Goal: Task Accomplishment & Management: Manage account settings

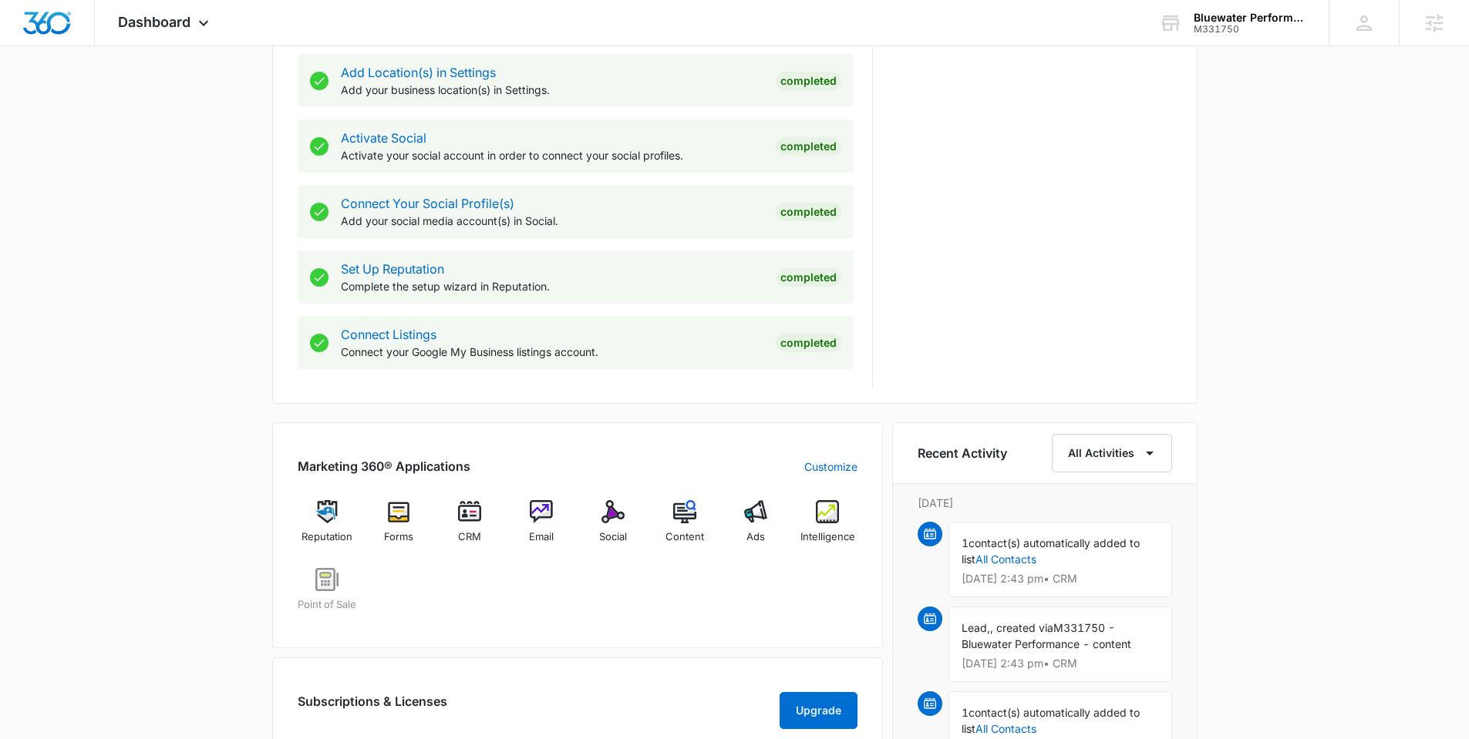
scroll to position [581, 0]
click at [537, 514] on img at bounding box center [541, 512] width 23 height 23
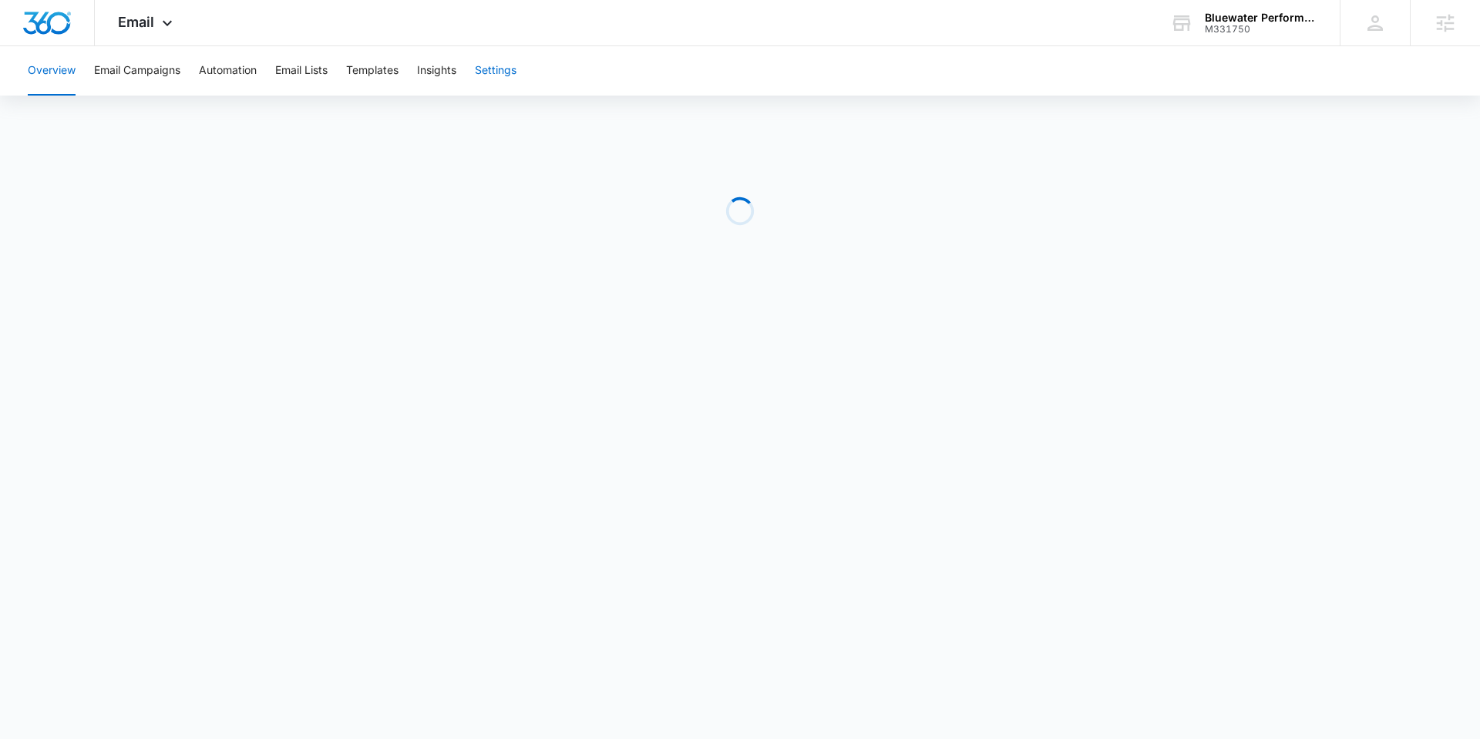
click at [496, 70] on button "Settings" at bounding box center [496, 70] width 42 height 49
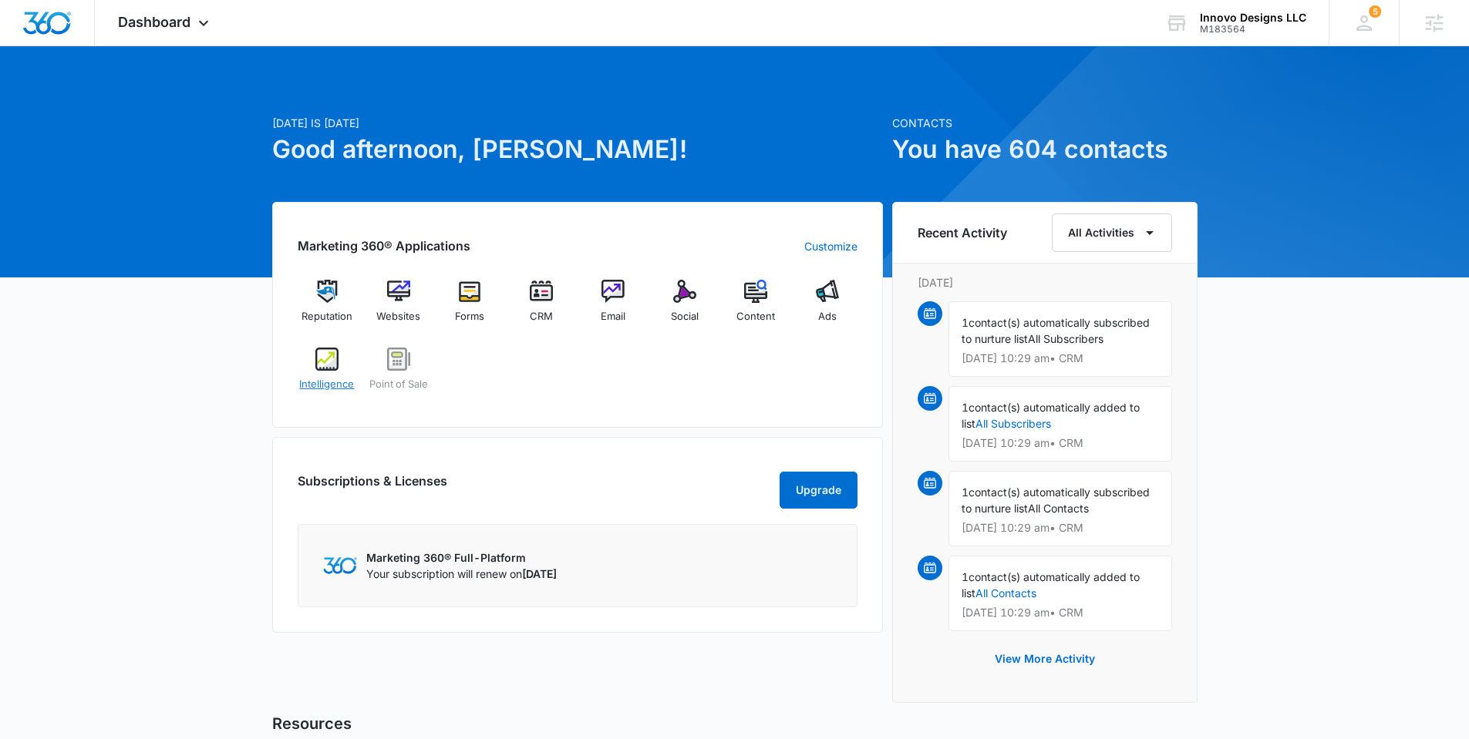
click at [326, 385] on span "Intelligence" at bounding box center [326, 384] width 55 height 15
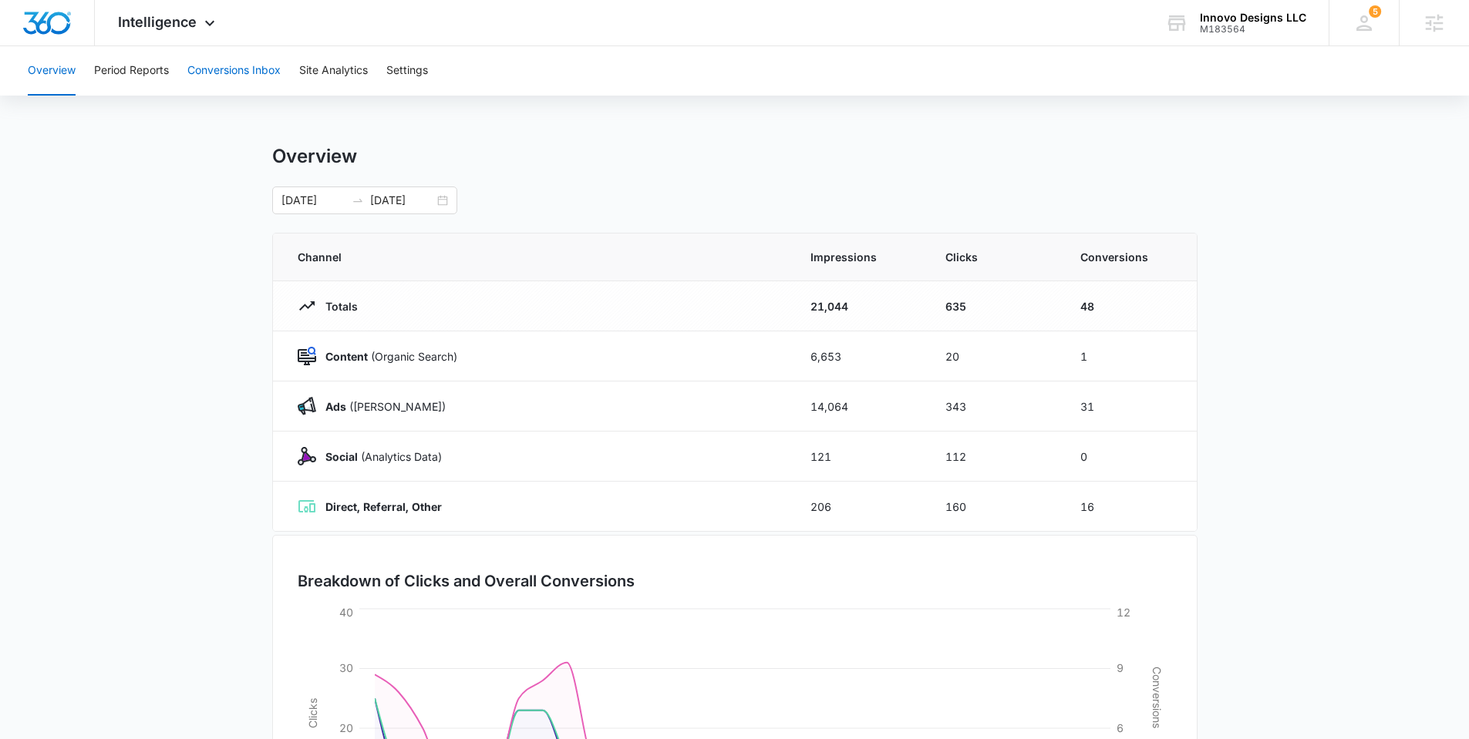
click at [254, 78] on button "Conversions Inbox" at bounding box center [233, 70] width 93 height 49
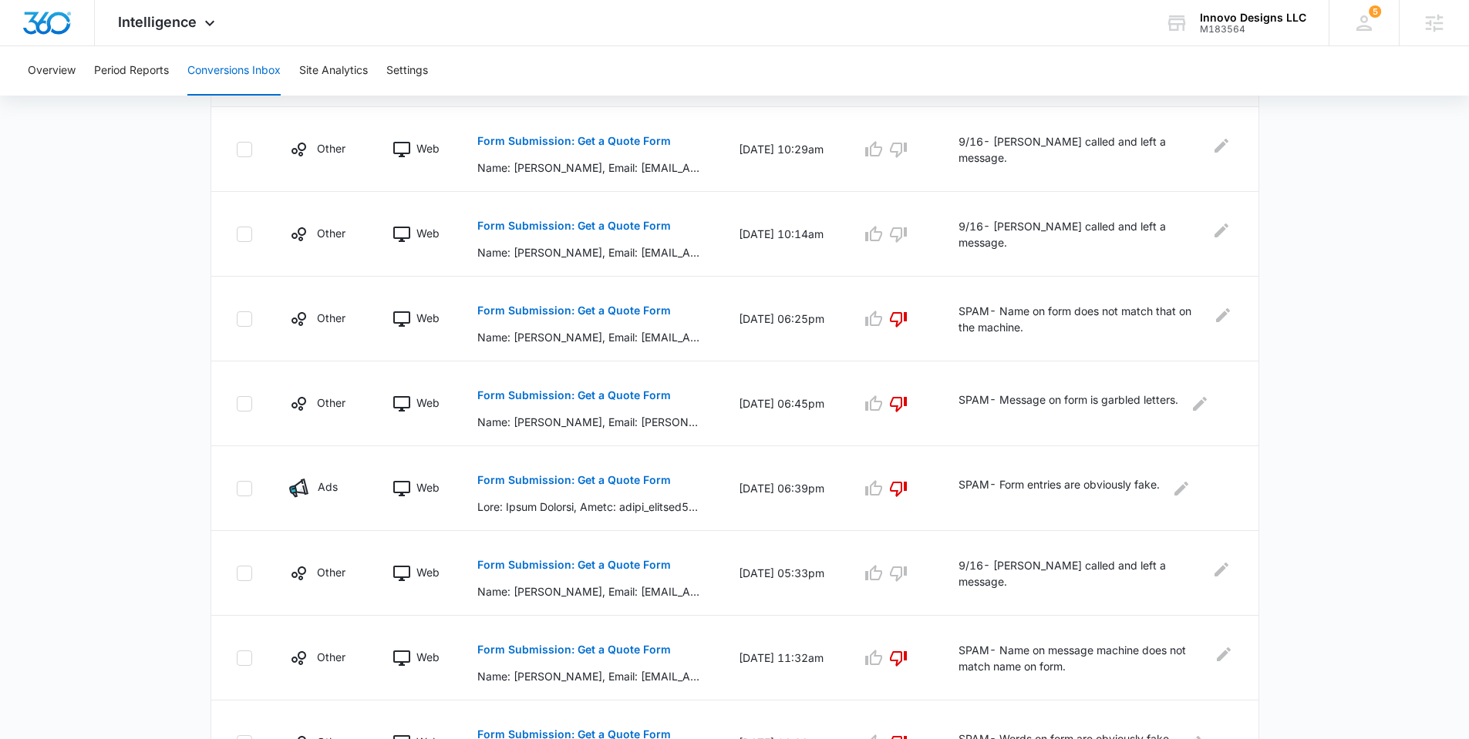
scroll to position [360, 0]
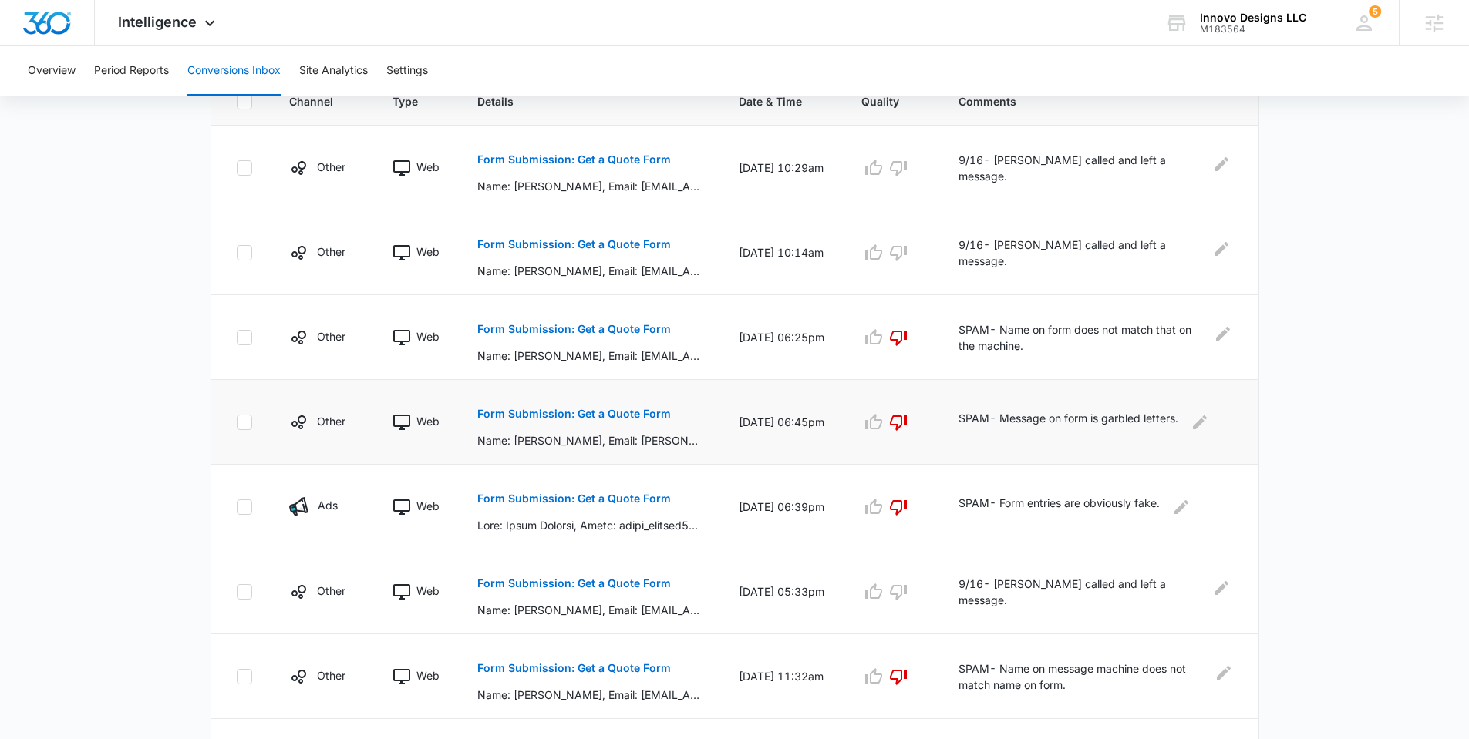
click at [542, 414] on p "Form Submission: Get a Quote Form" at bounding box center [574, 414] width 194 height 11
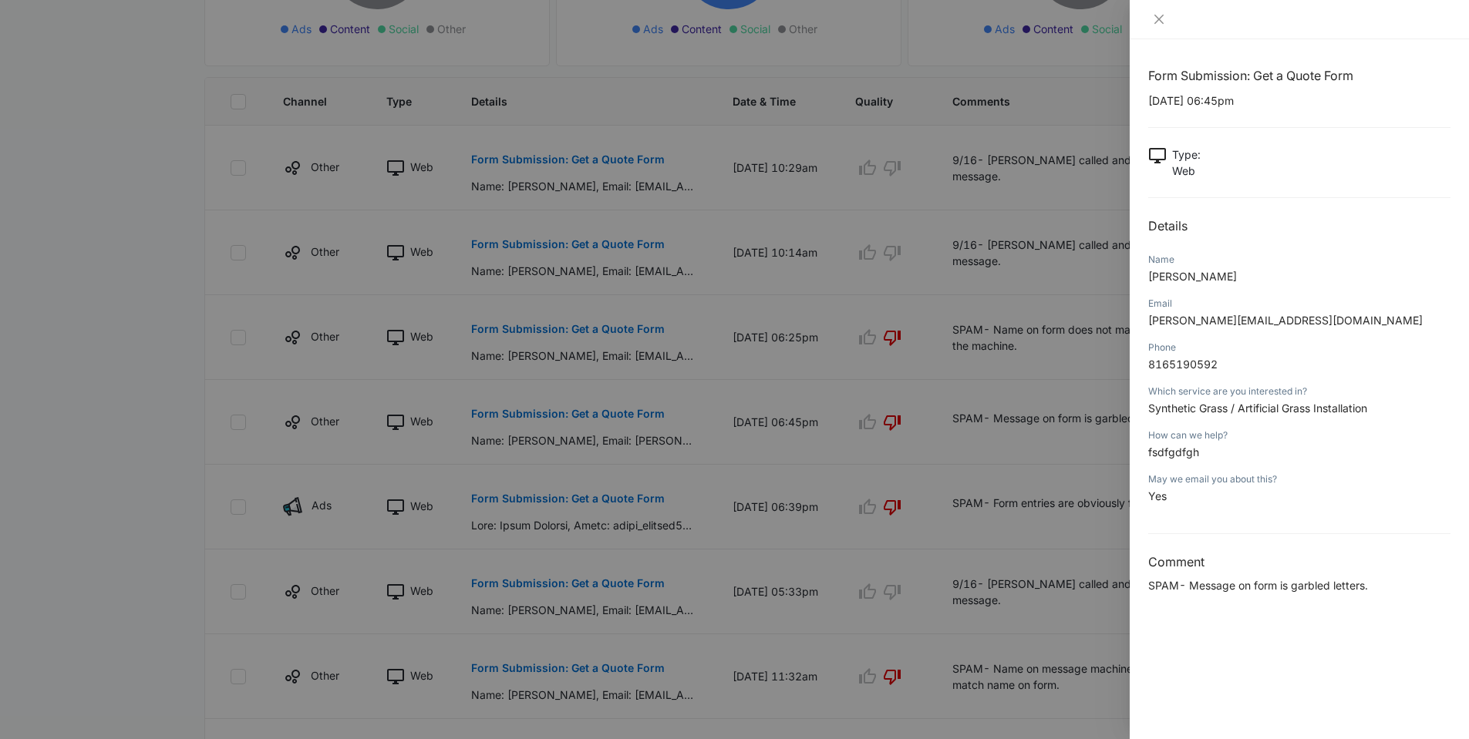
click at [187, 88] on div at bounding box center [734, 369] width 1469 height 739
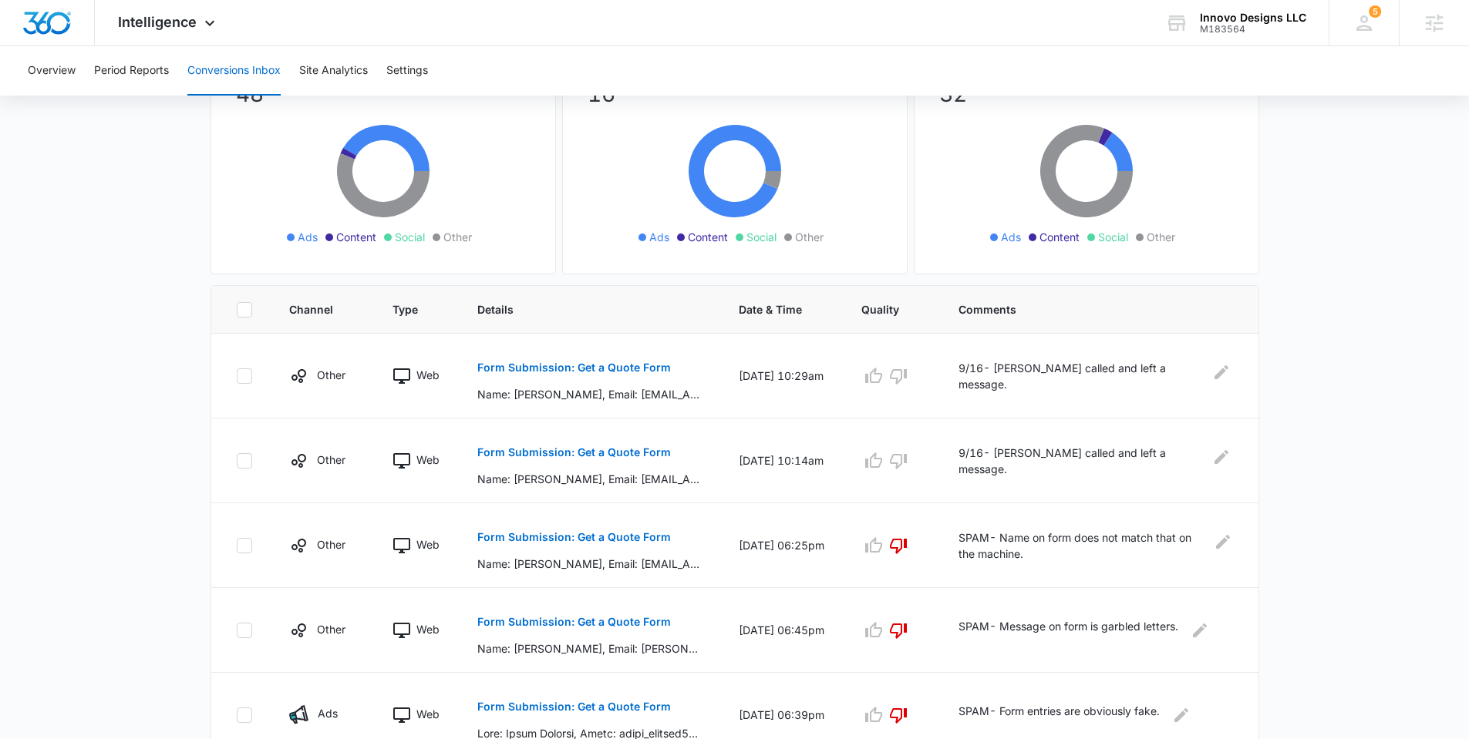
scroll to position [0, 0]
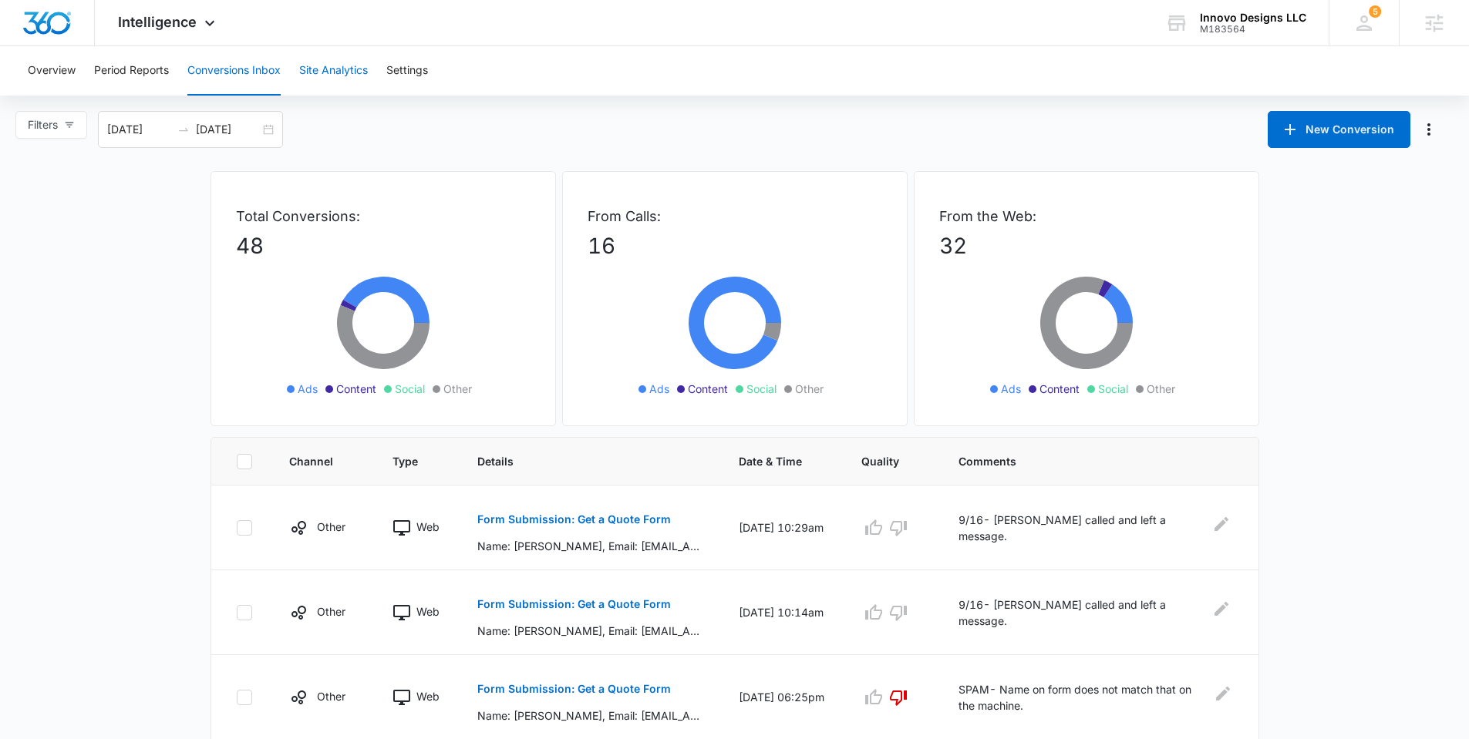
click at [333, 67] on button "Site Analytics" at bounding box center [333, 70] width 69 height 49
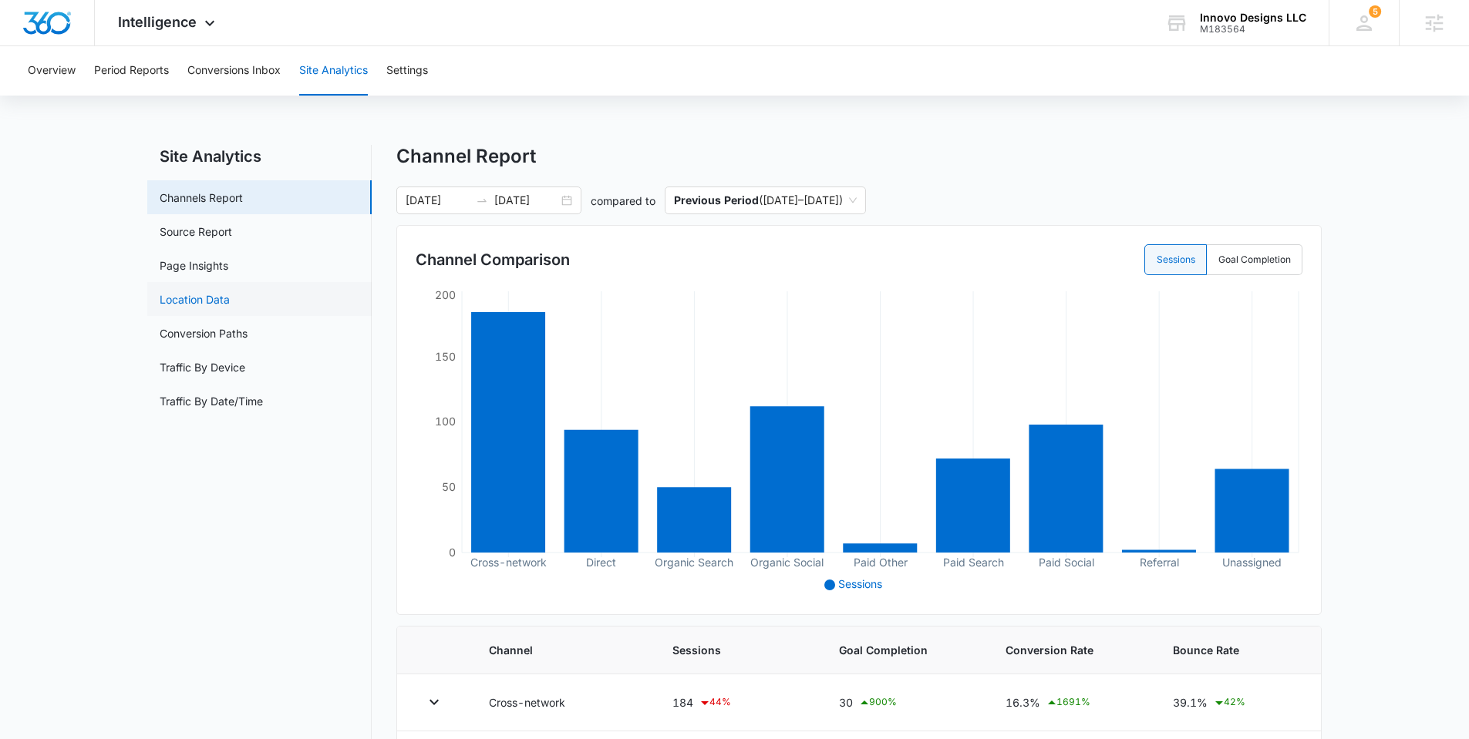
click at [230, 295] on link "Location Data" at bounding box center [195, 299] width 70 height 16
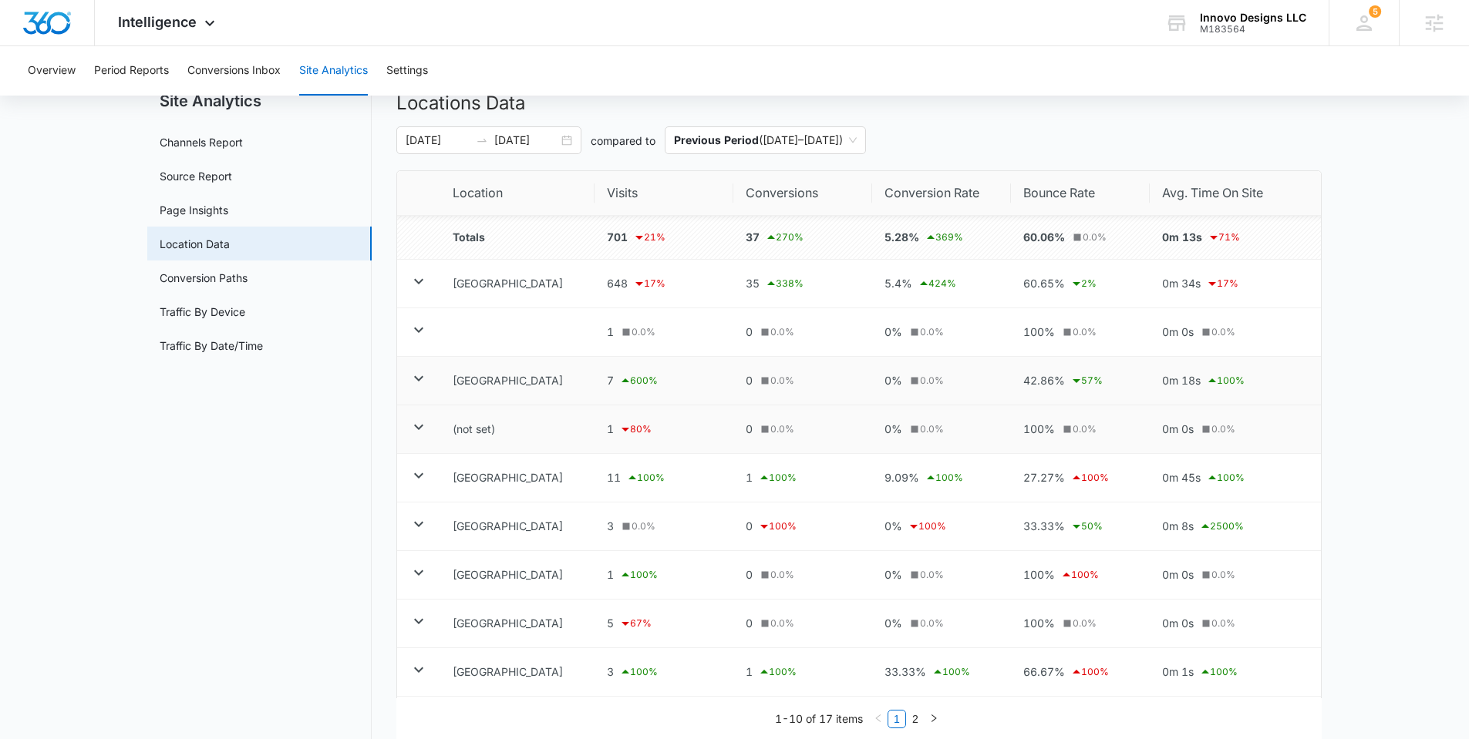
scroll to position [59, 0]
click at [218, 72] on button "Conversions Inbox" at bounding box center [233, 70] width 93 height 49
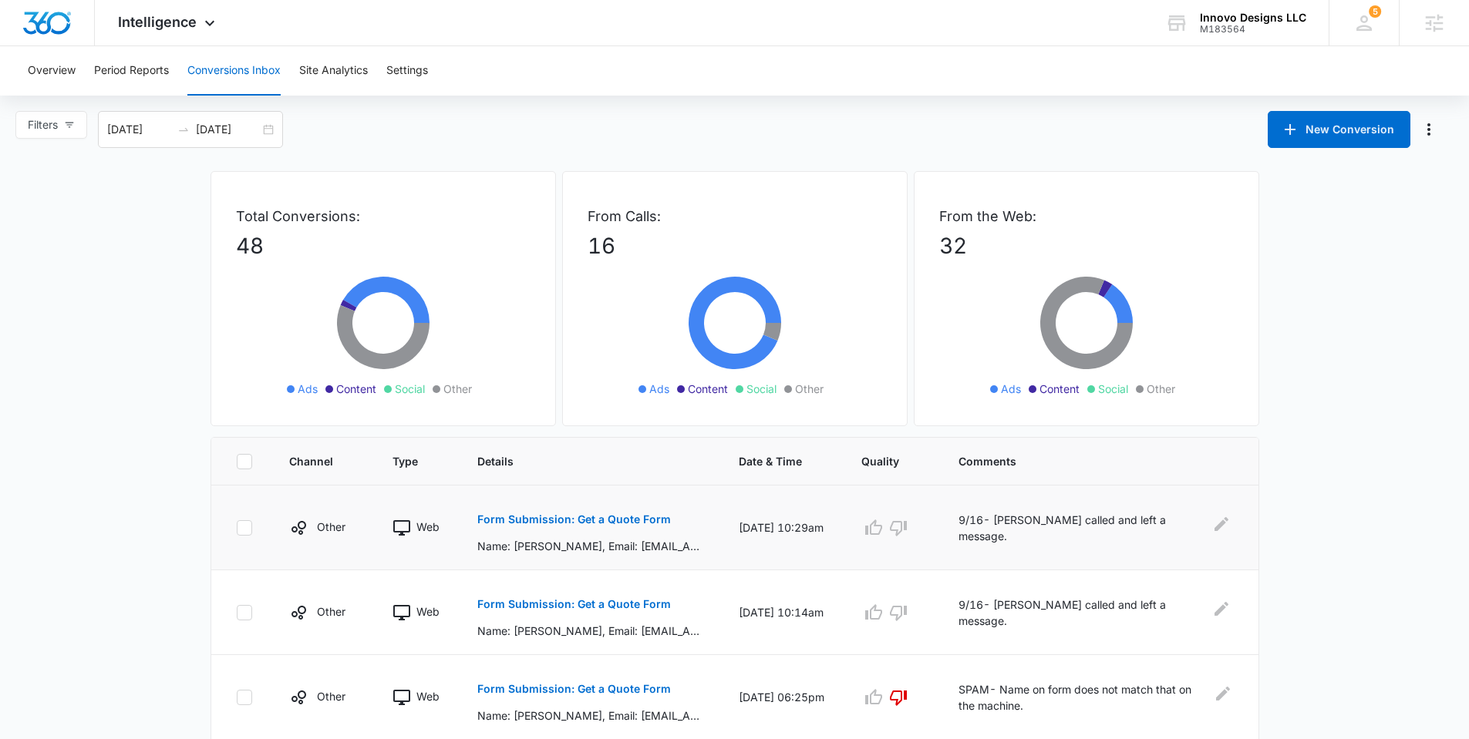
click at [548, 514] on p "Form Submission: Get a Quote Form" at bounding box center [574, 519] width 194 height 11
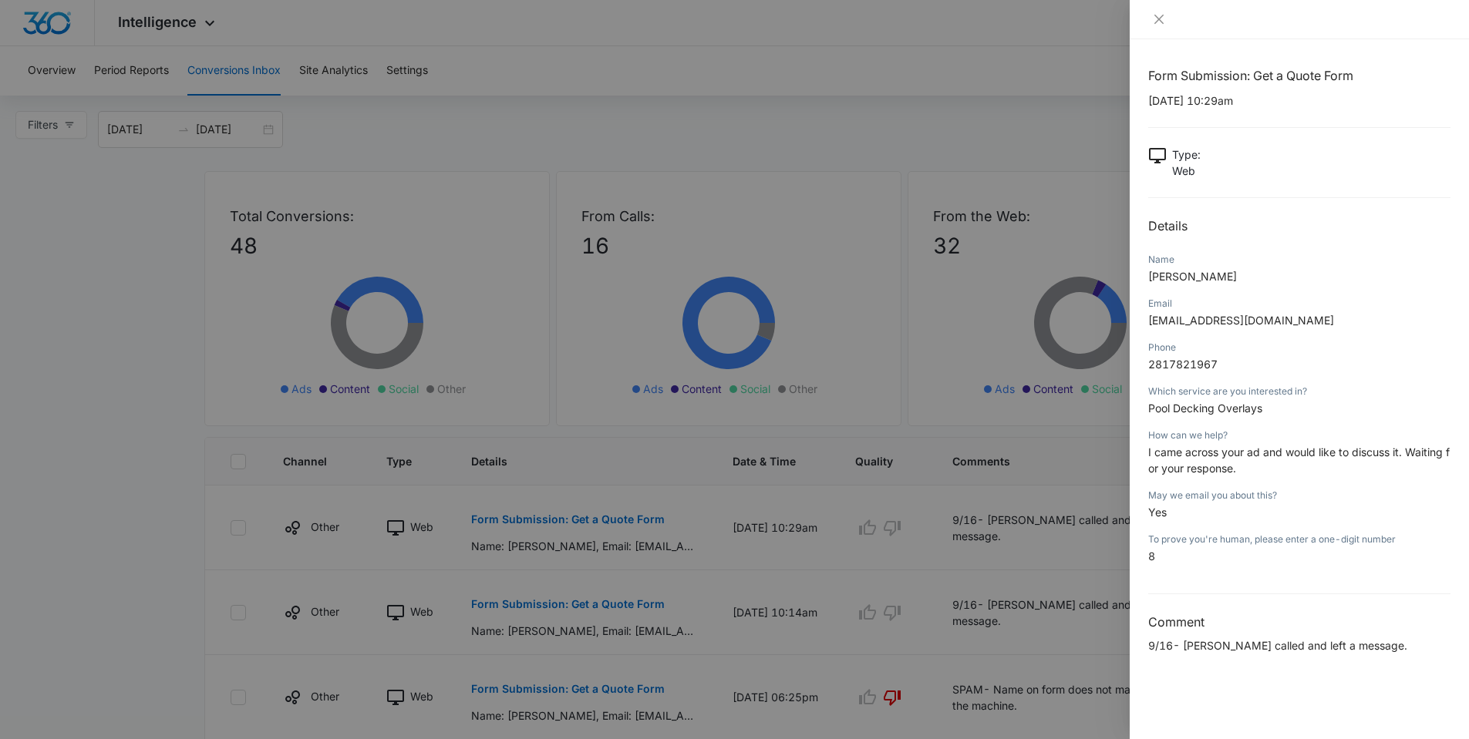
click at [133, 378] on div at bounding box center [734, 369] width 1469 height 739
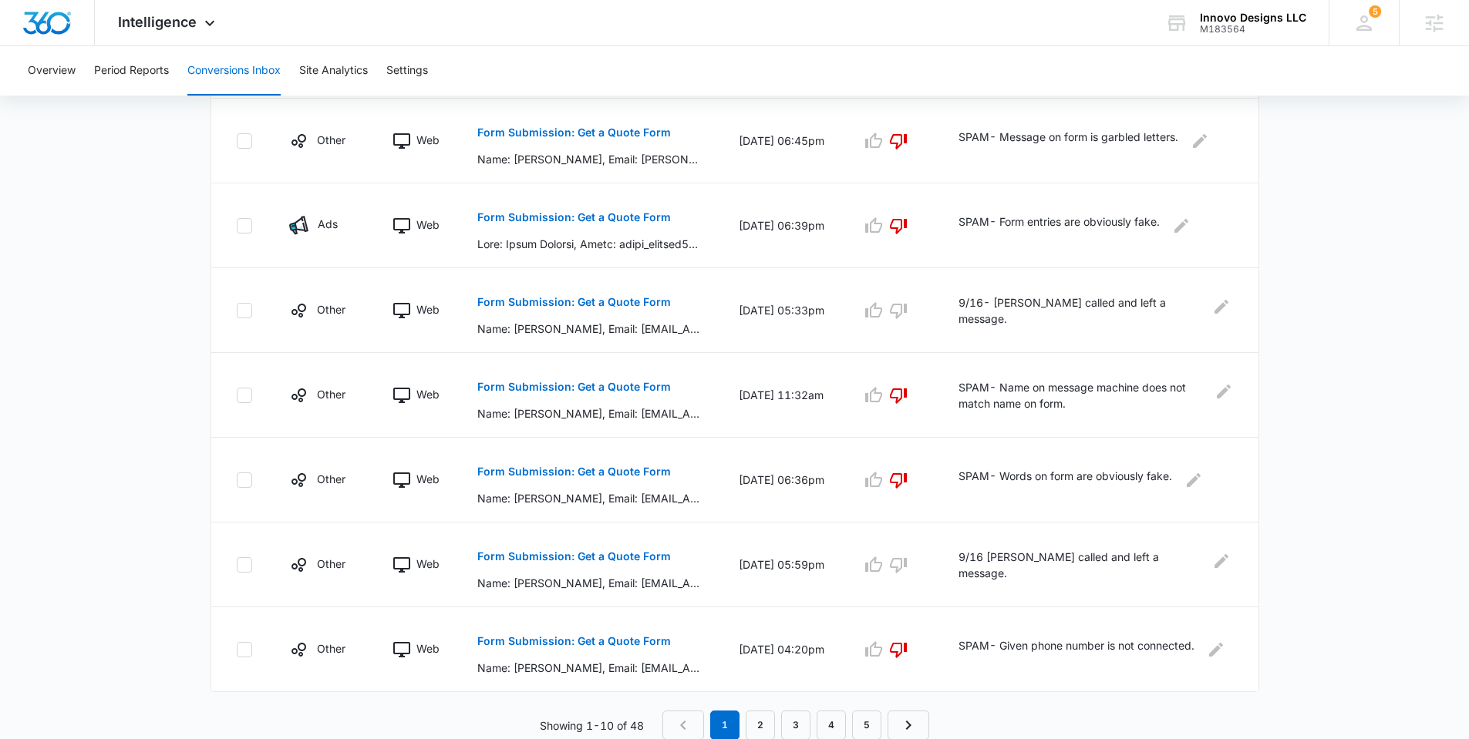
scroll to position [642, 0]
click at [766, 716] on link "2" at bounding box center [760, 724] width 29 height 29
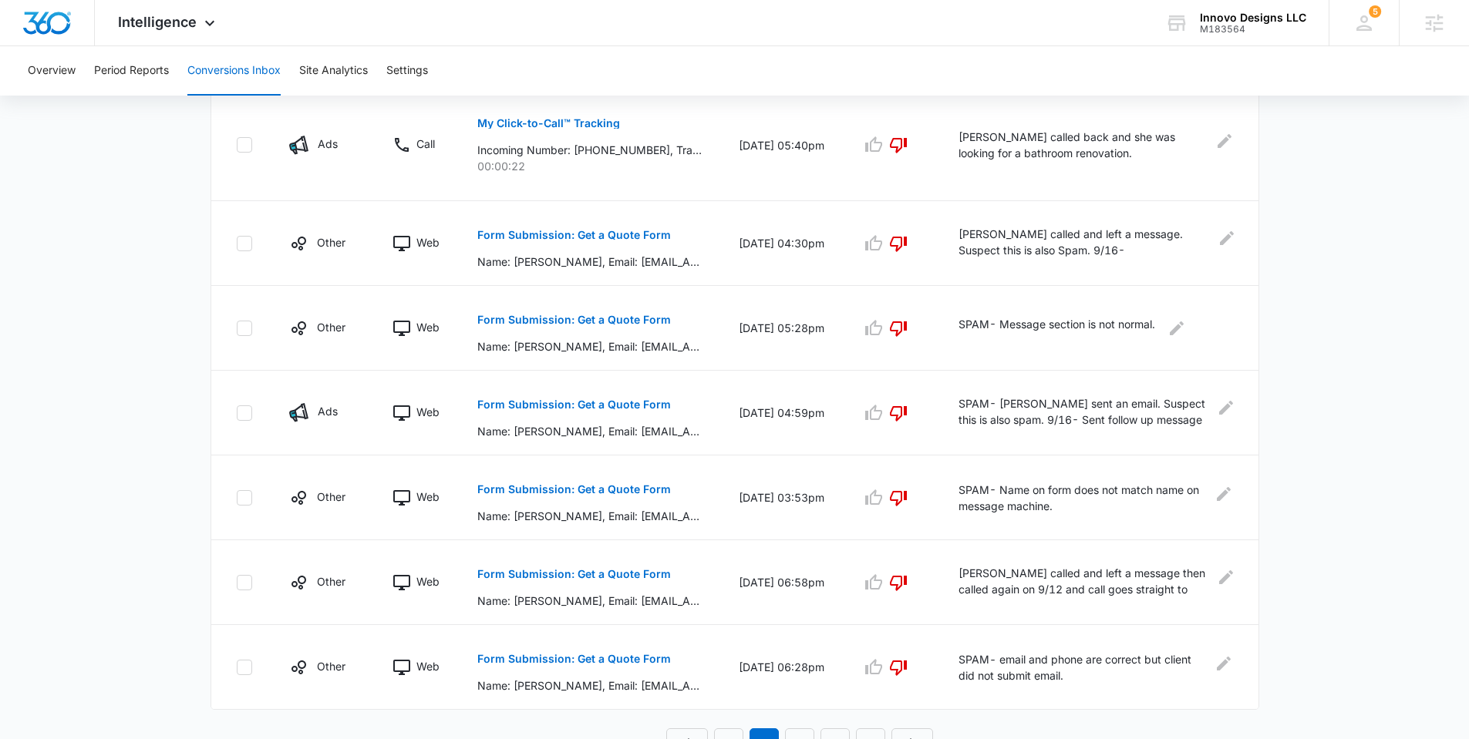
scroll to position [669, 0]
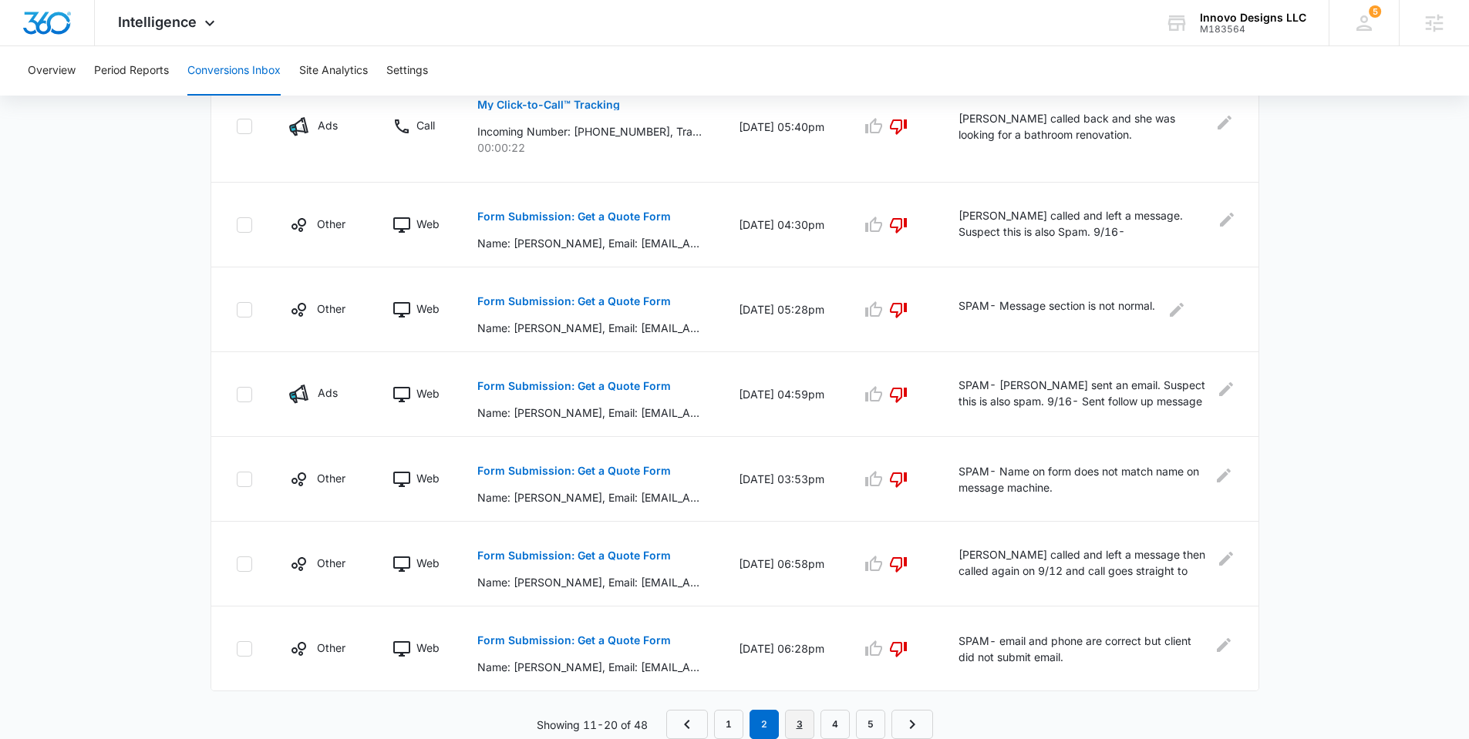
click at [796, 729] on link "3" at bounding box center [799, 724] width 29 height 29
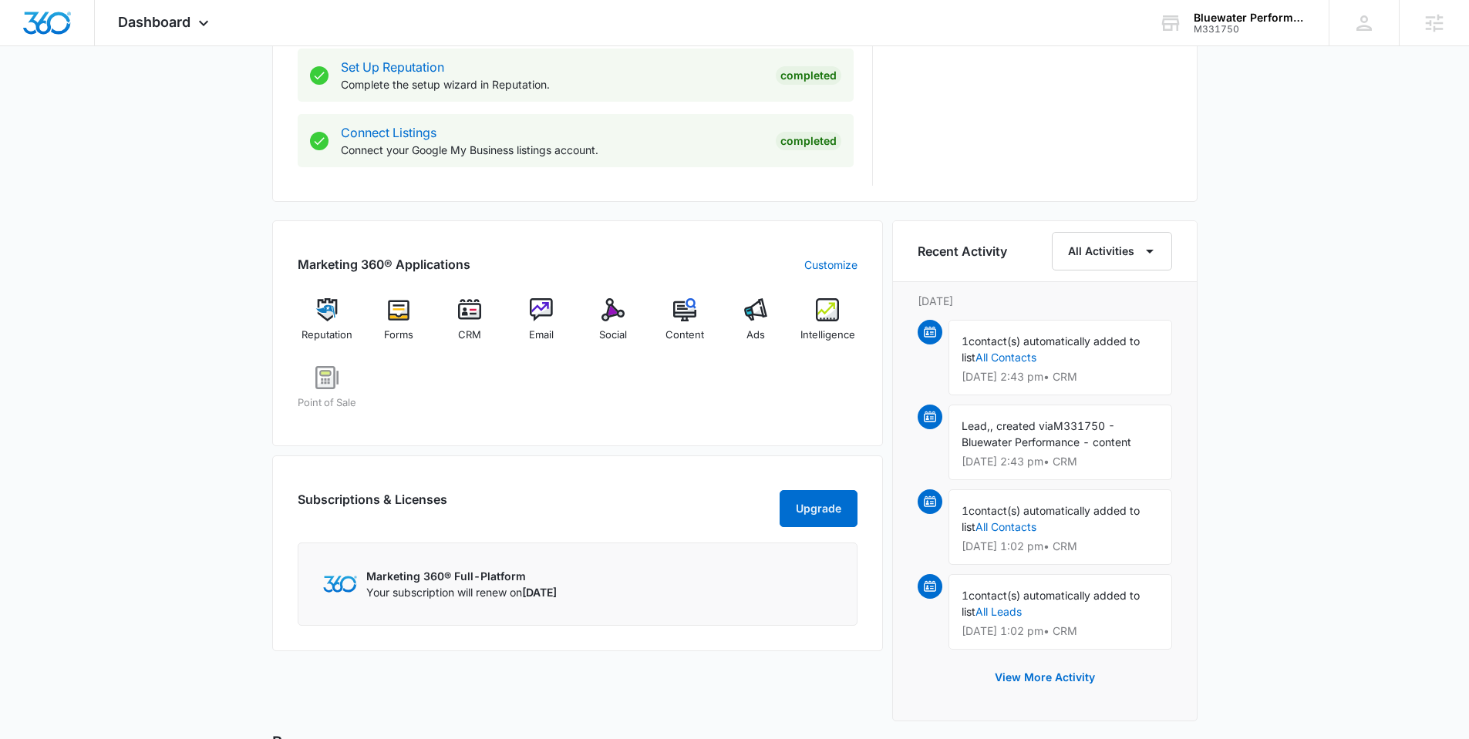
scroll to position [789, 0]
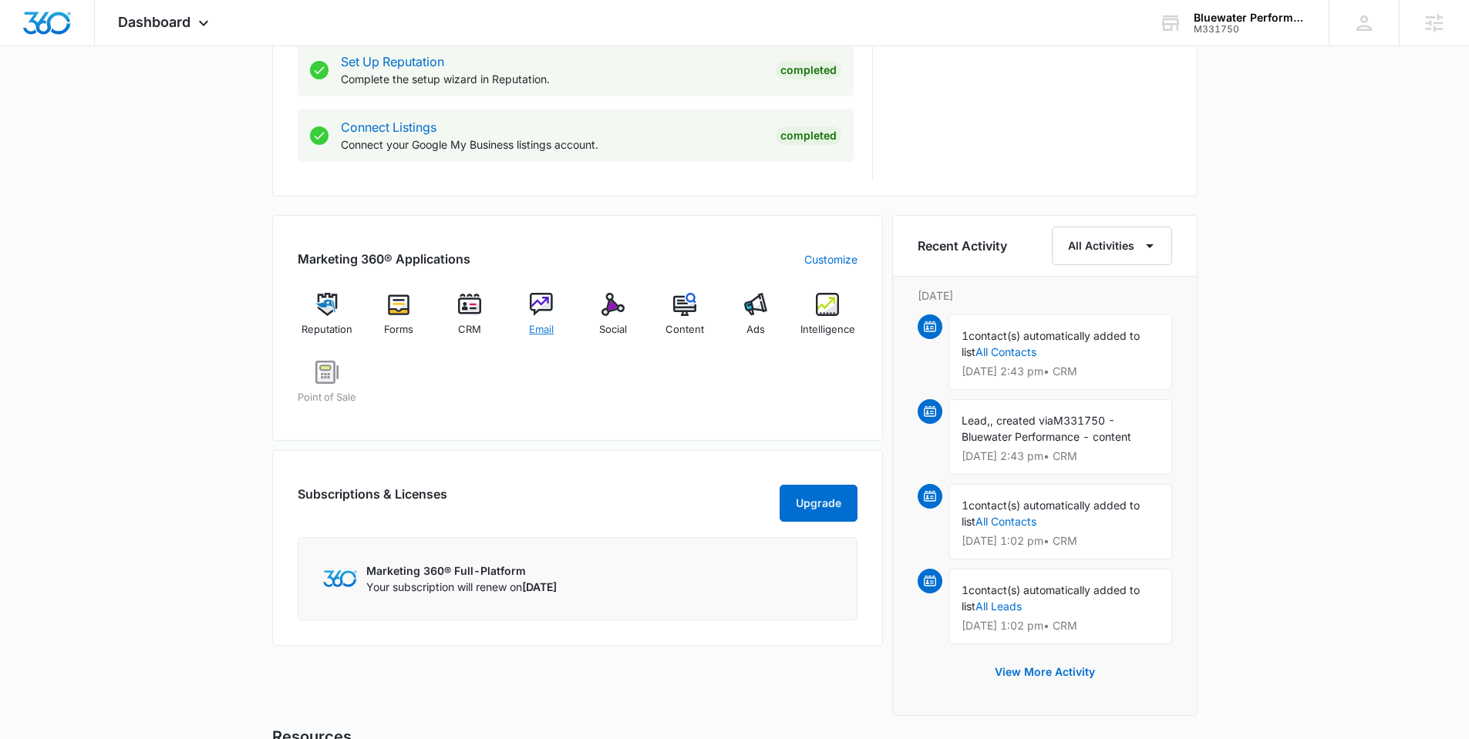
click at [541, 298] on img at bounding box center [541, 304] width 23 height 23
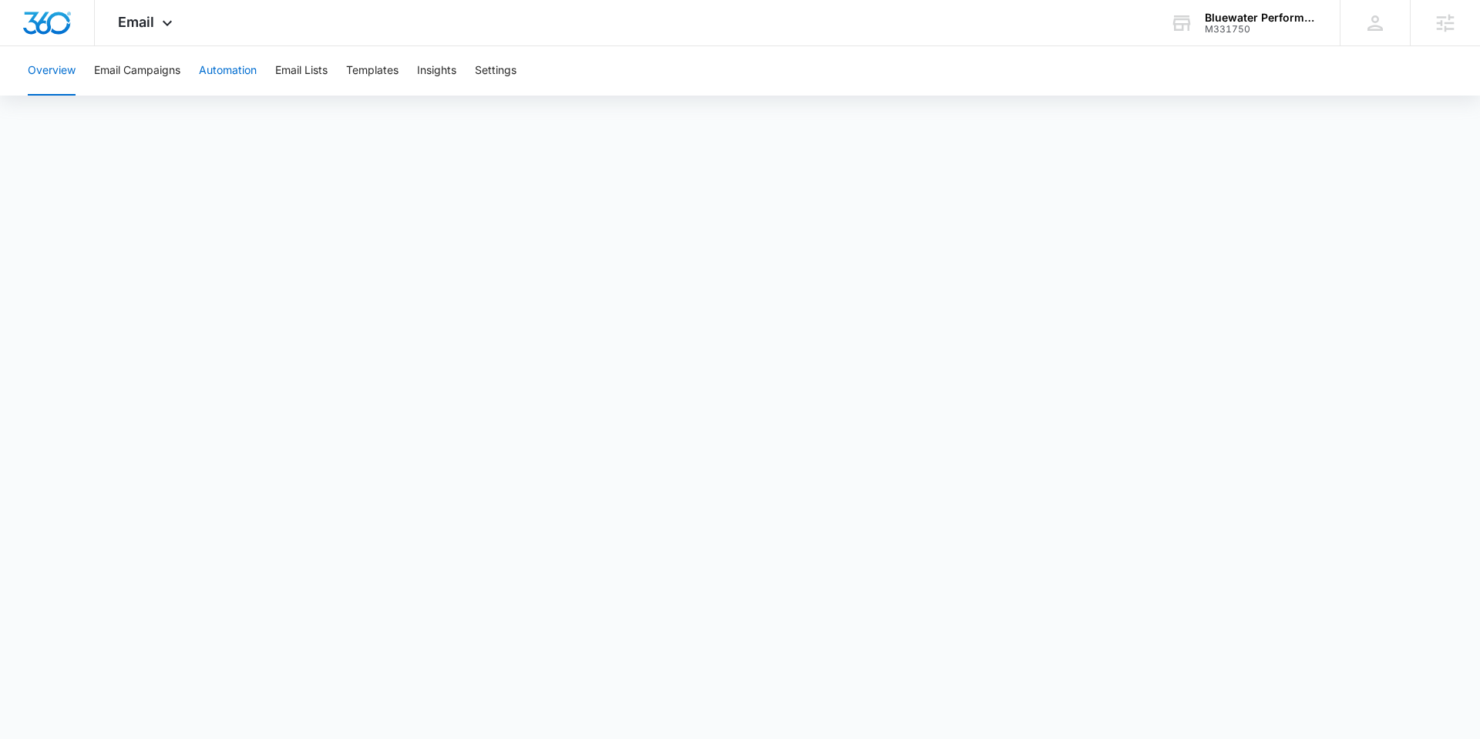
click at [250, 73] on button "Automation" at bounding box center [228, 70] width 58 height 49
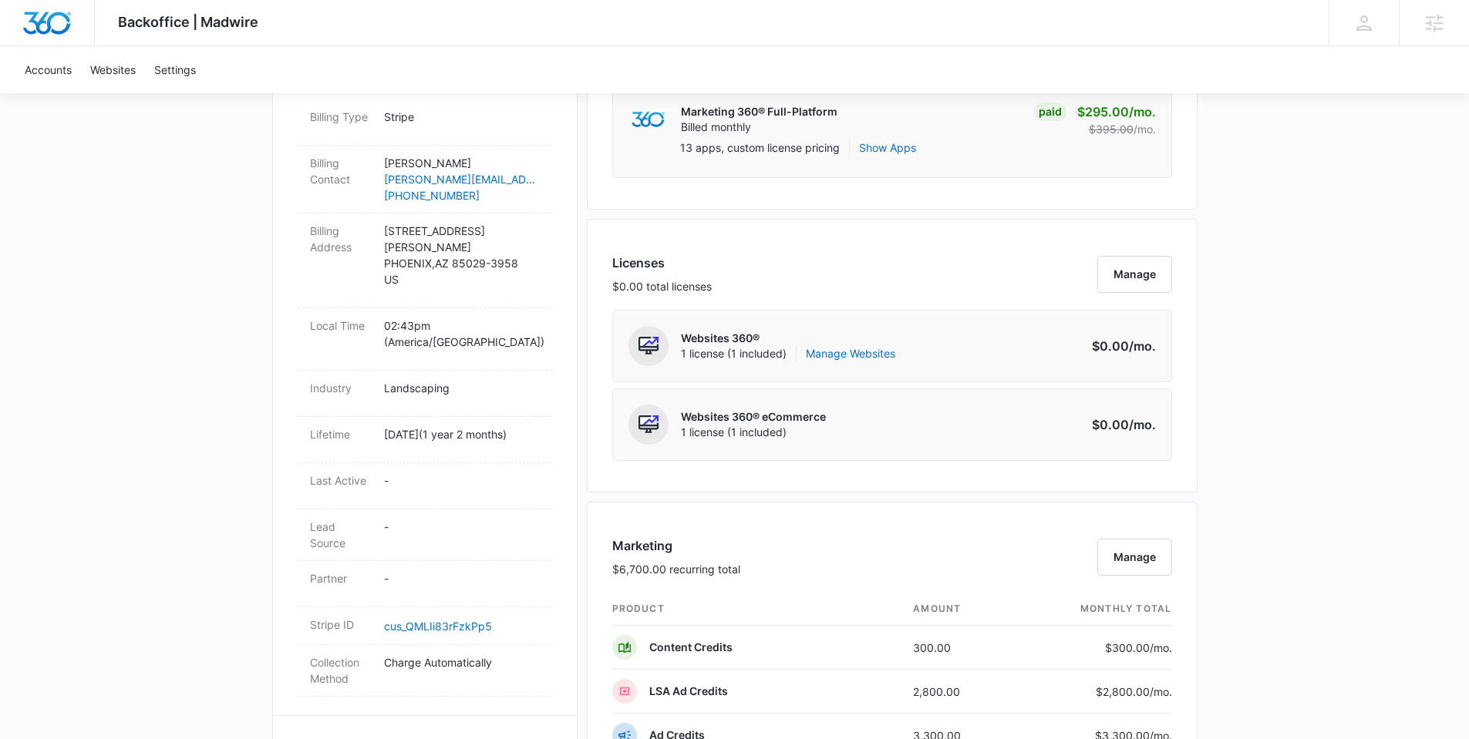
scroll to position [691, 0]
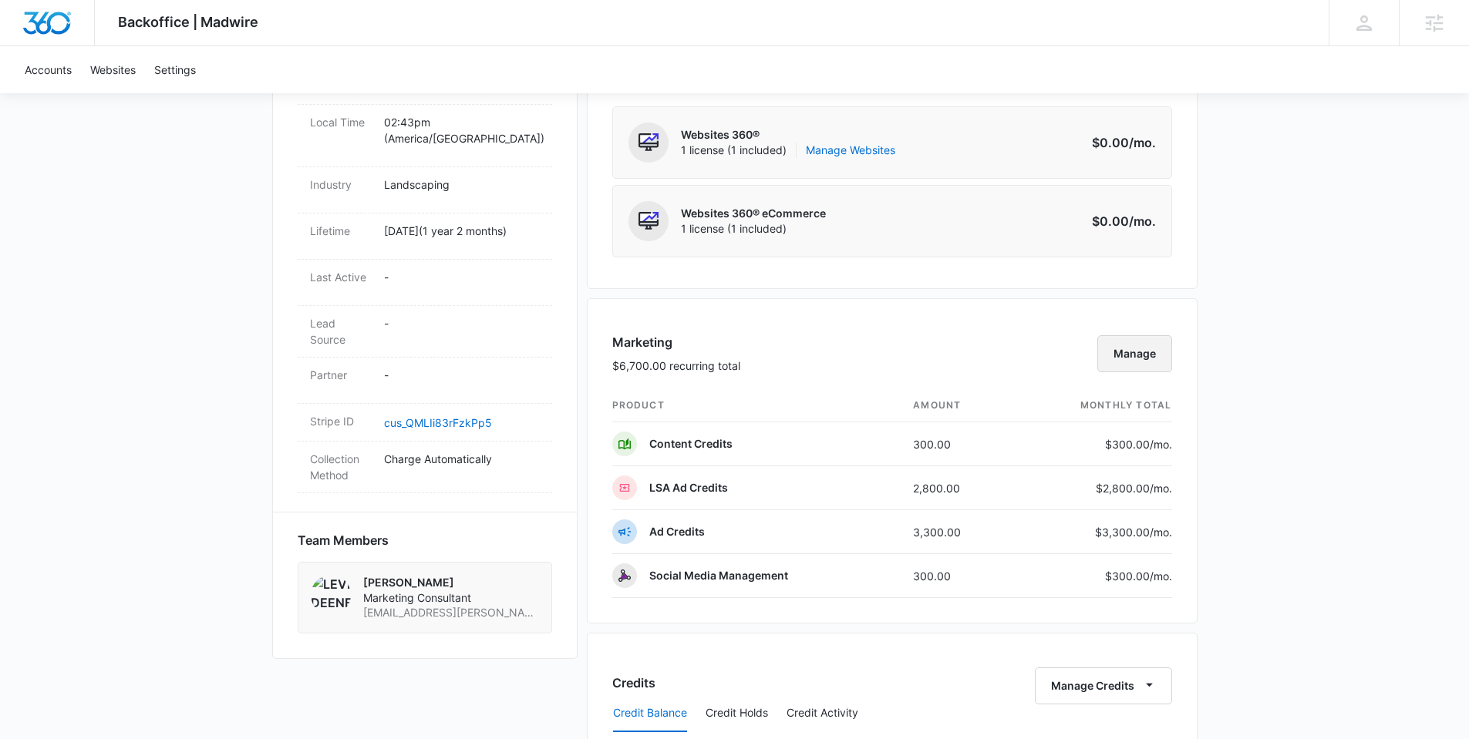
click at [1147, 357] on button "Manage" at bounding box center [1134, 353] width 75 height 37
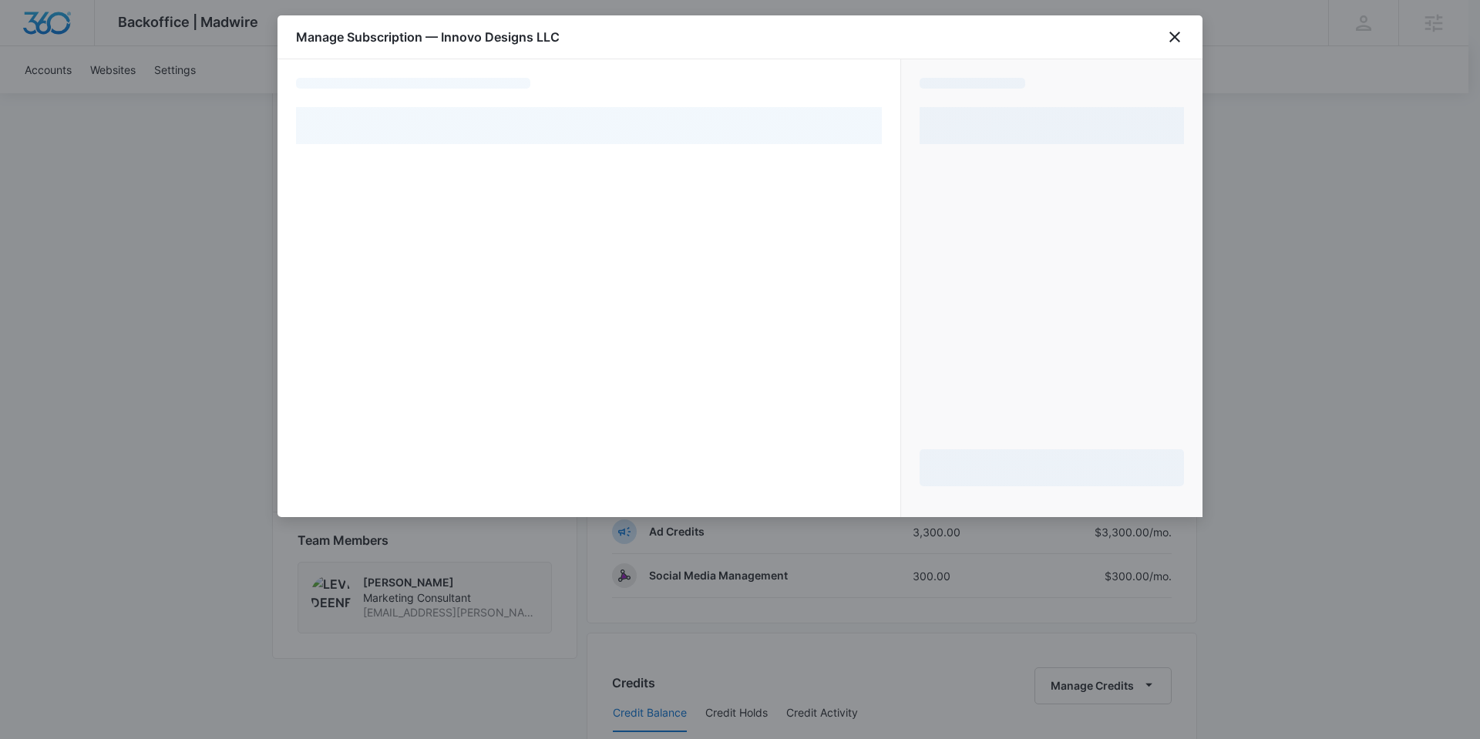
select select "pm_1PVdA0A4n8RTgNjUA6Y8ufaj"
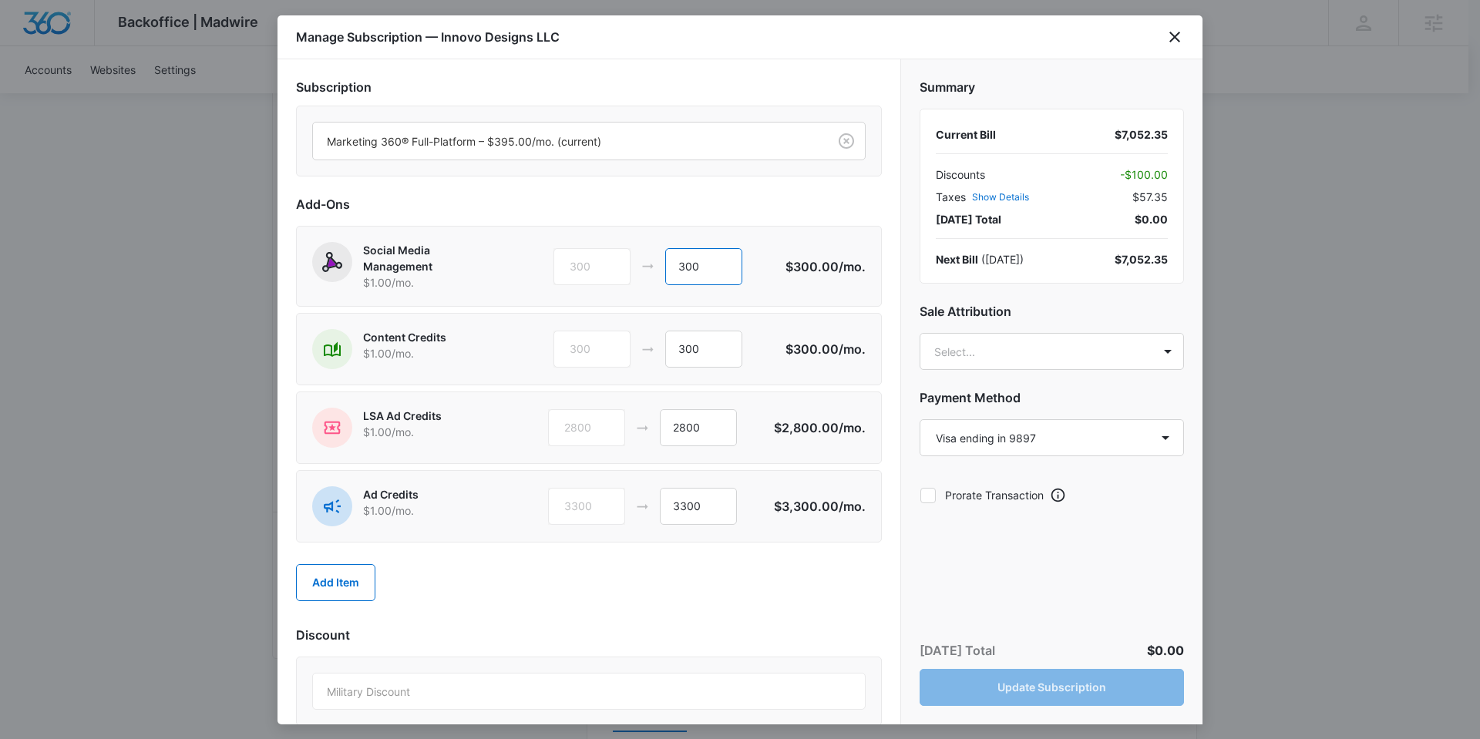
drag, startPoint x: 699, startPoint y: 278, endPoint x: 642, endPoint y: 276, distance: 57.1
click at [642, 276] on div "300 300" at bounding box center [670, 266] width 232 height 37
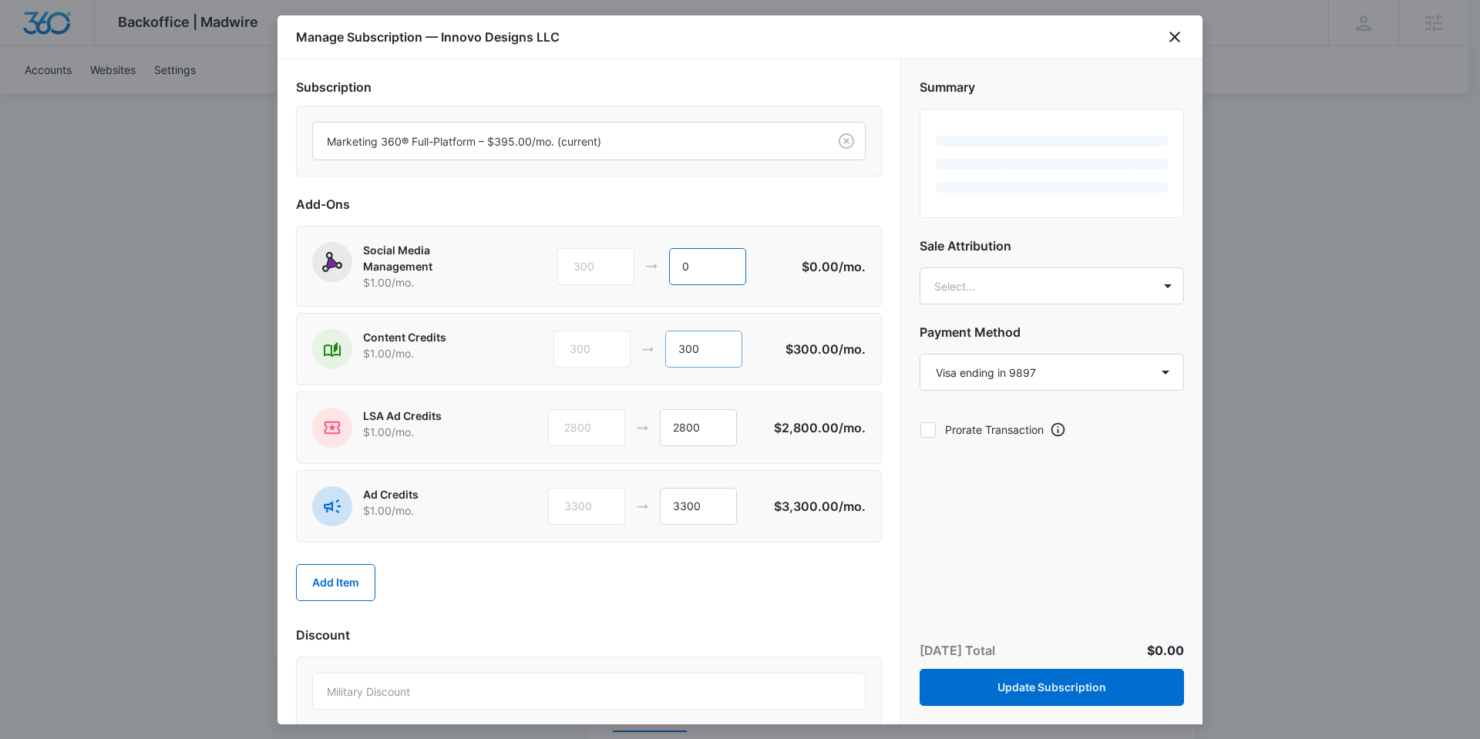
type input "0"
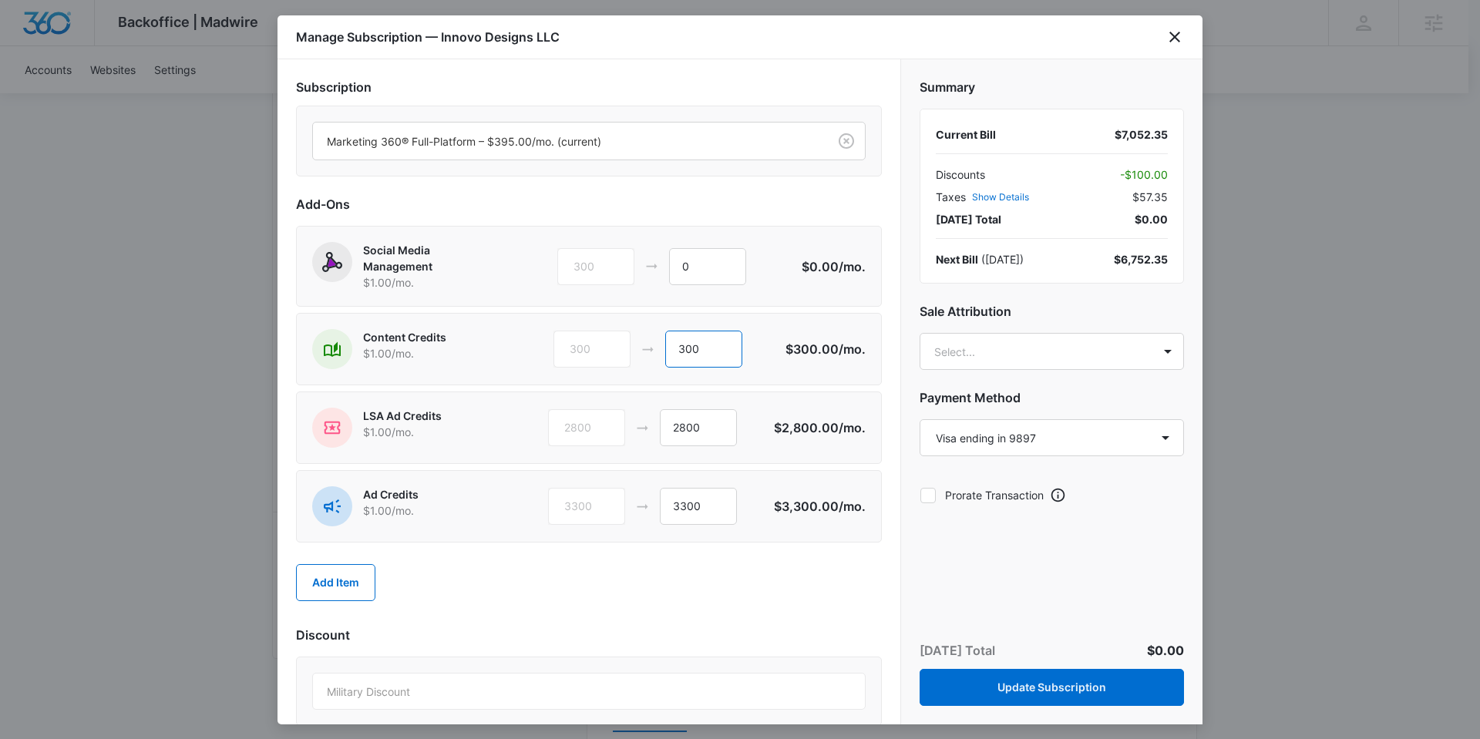
click at [678, 355] on input "300" at bounding box center [703, 349] width 77 height 37
type input "600"
click at [1033, 342] on body "Backoffice | Madwire Apps Settings Anastasia Martin-Wegryn anastasia.martin-weg…" at bounding box center [740, 414] width 1480 height 2210
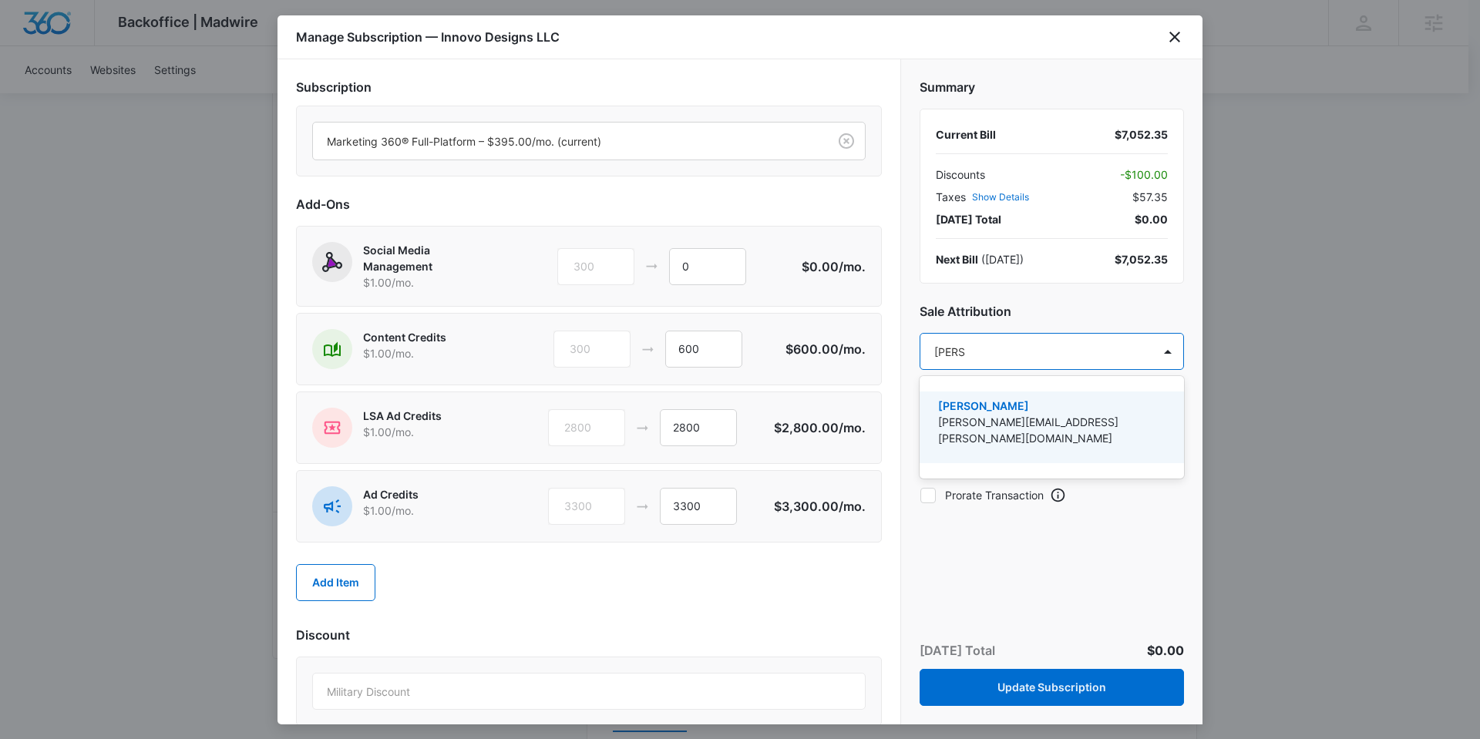
type input "anasta"
click at [993, 409] on p "[PERSON_NAME]" at bounding box center [1050, 406] width 224 height 16
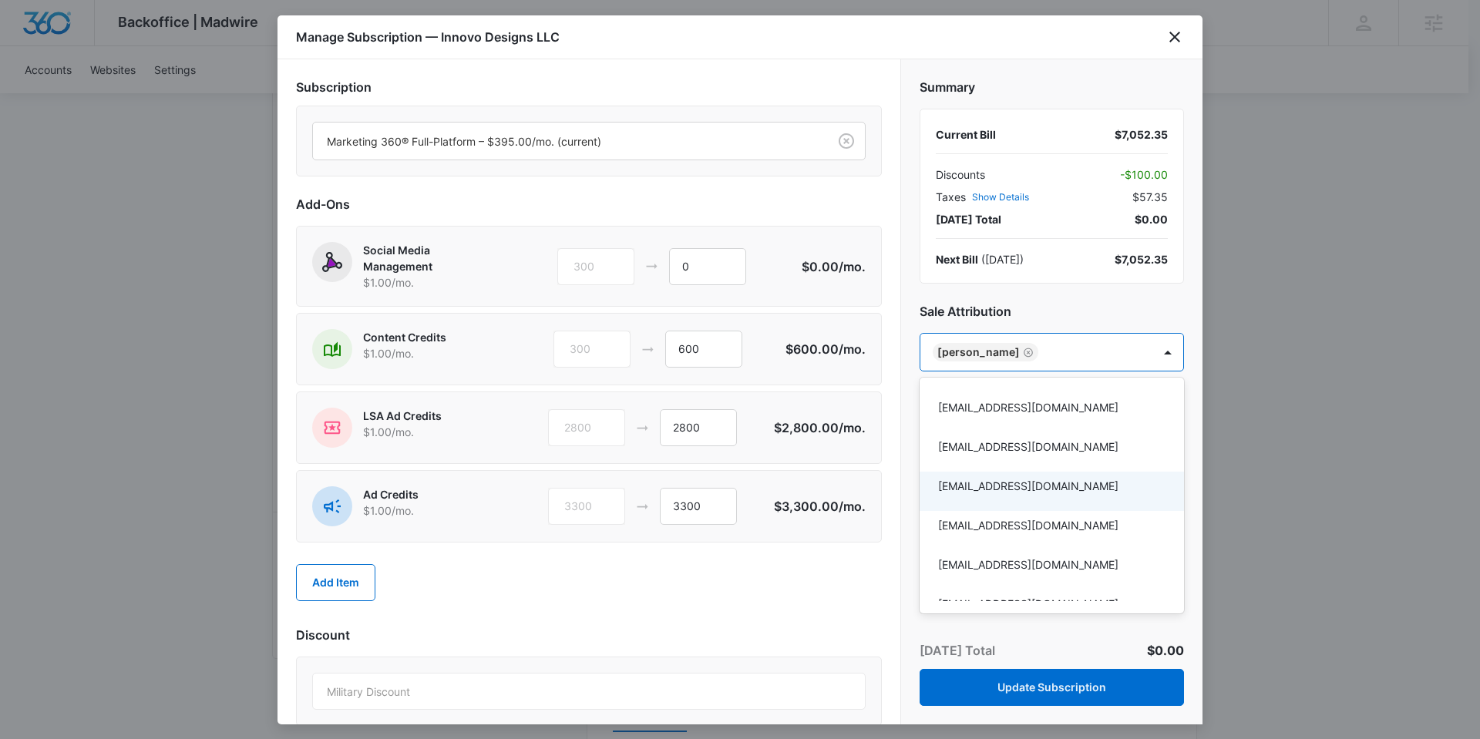
click at [1027, 631] on div at bounding box center [740, 369] width 1480 height 739
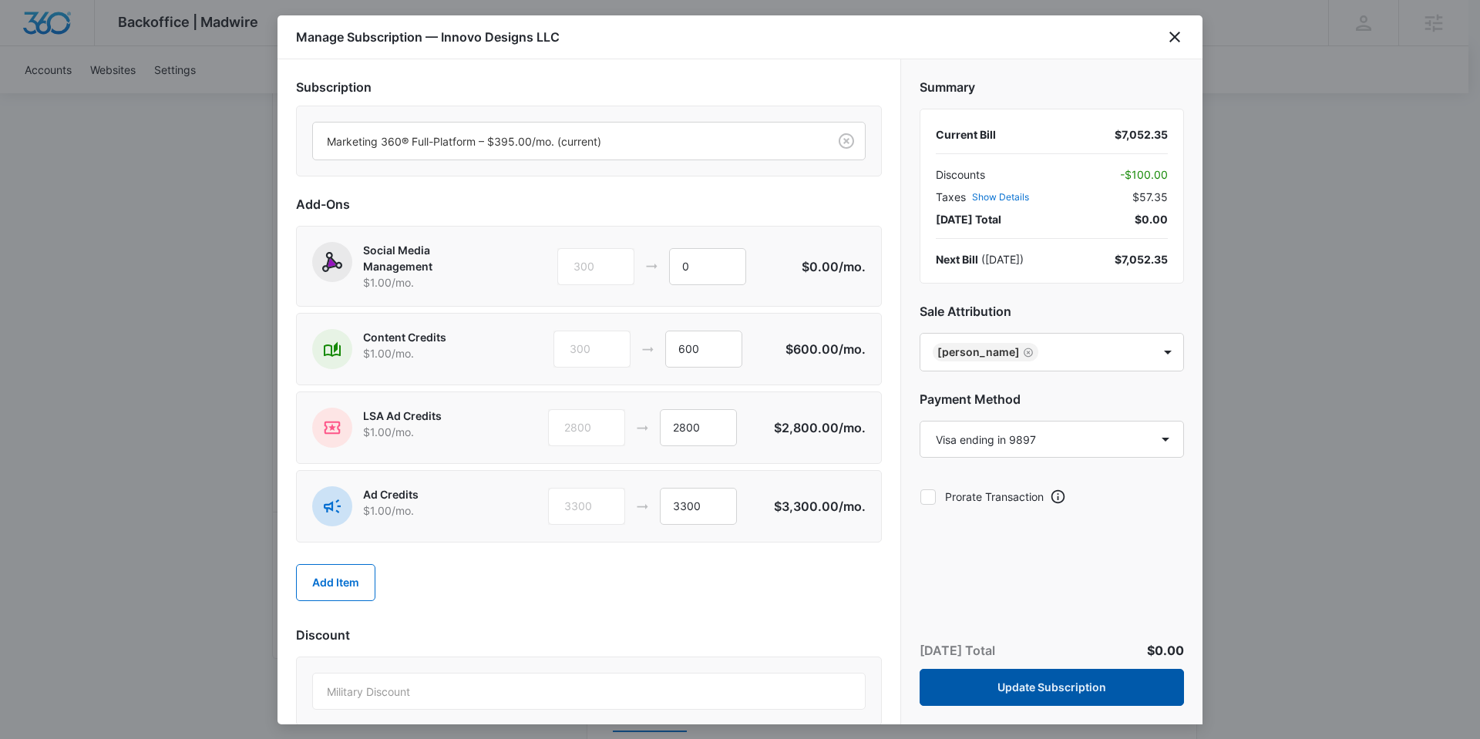
click at [1044, 681] on button "Update Subscription" at bounding box center [1052, 687] width 264 height 37
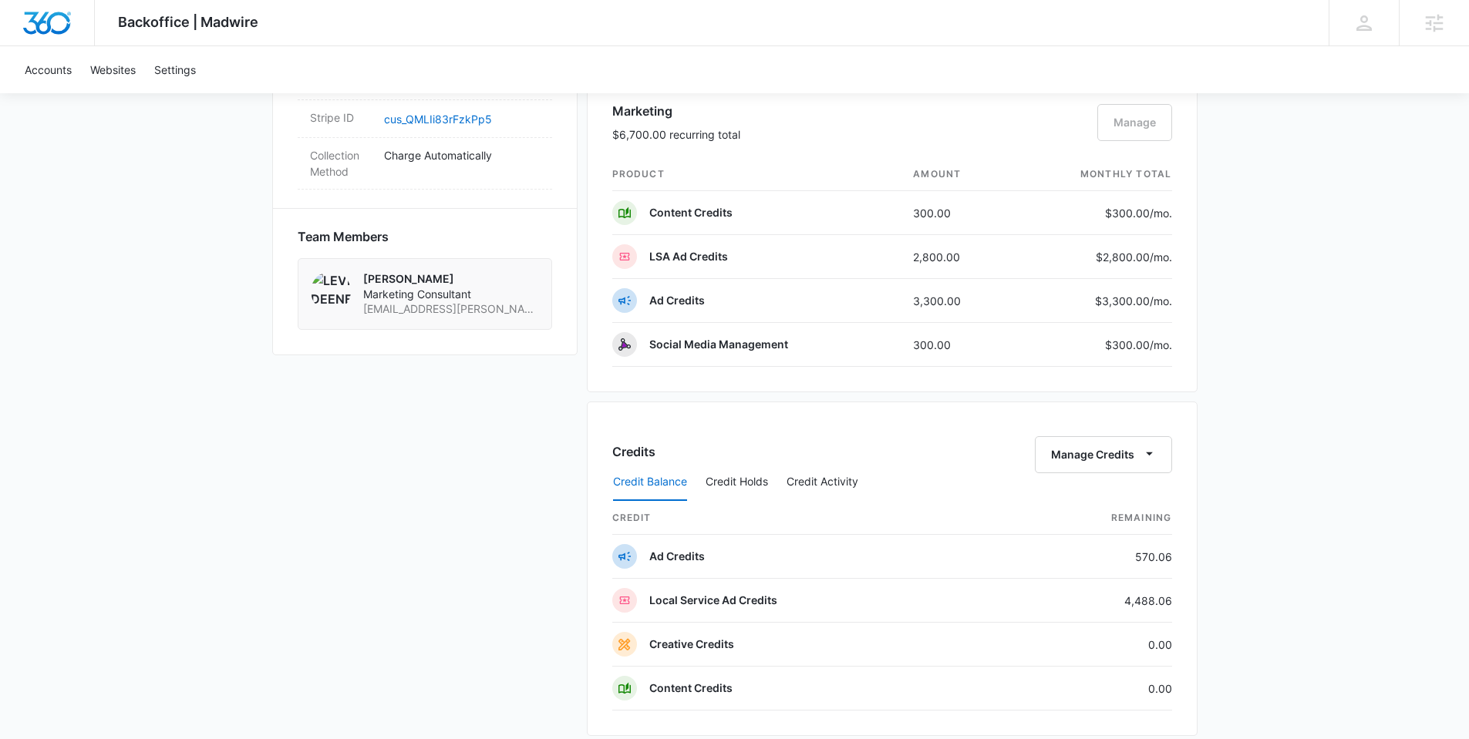
scroll to position [1417, 0]
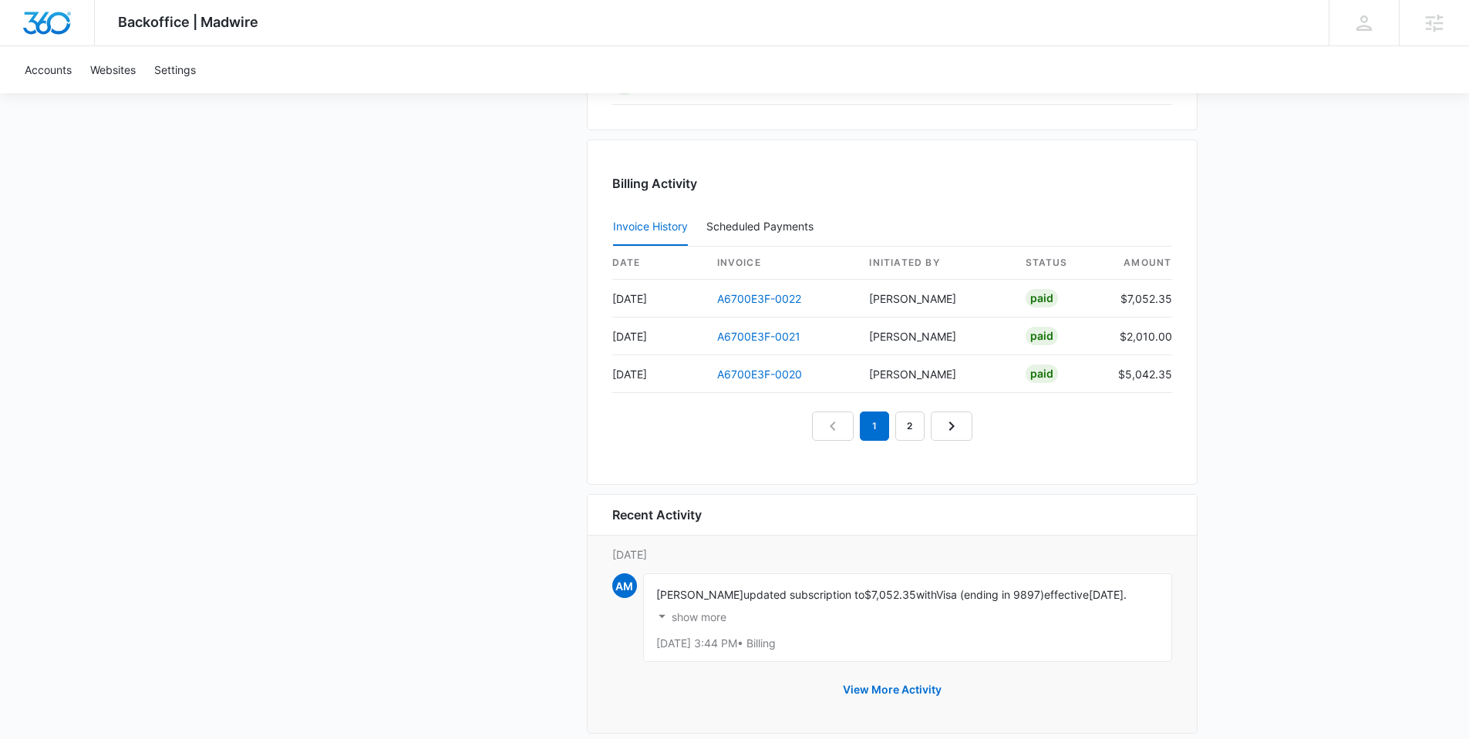
scroll to position [1641, 0]
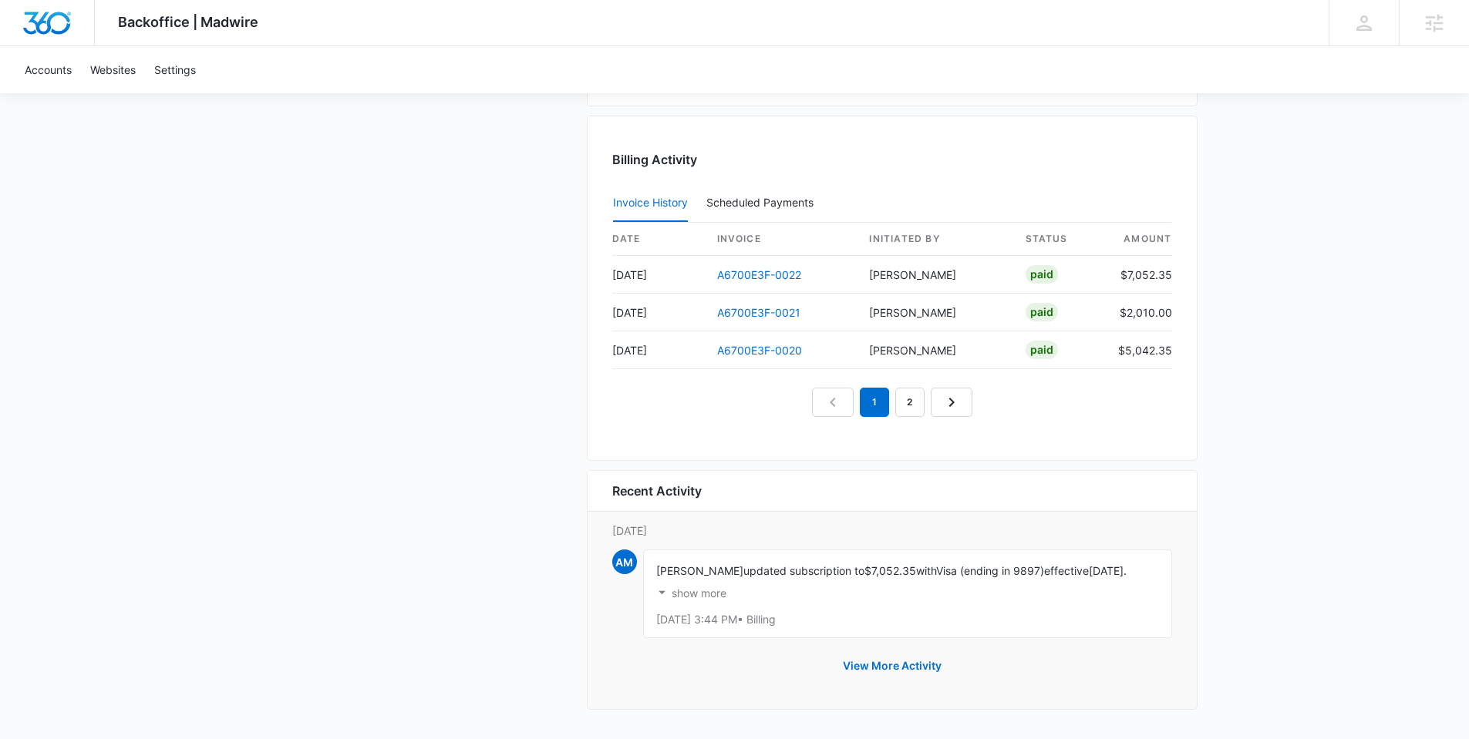
click at [712, 597] on p "show more" at bounding box center [698, 593] width 55 height 11
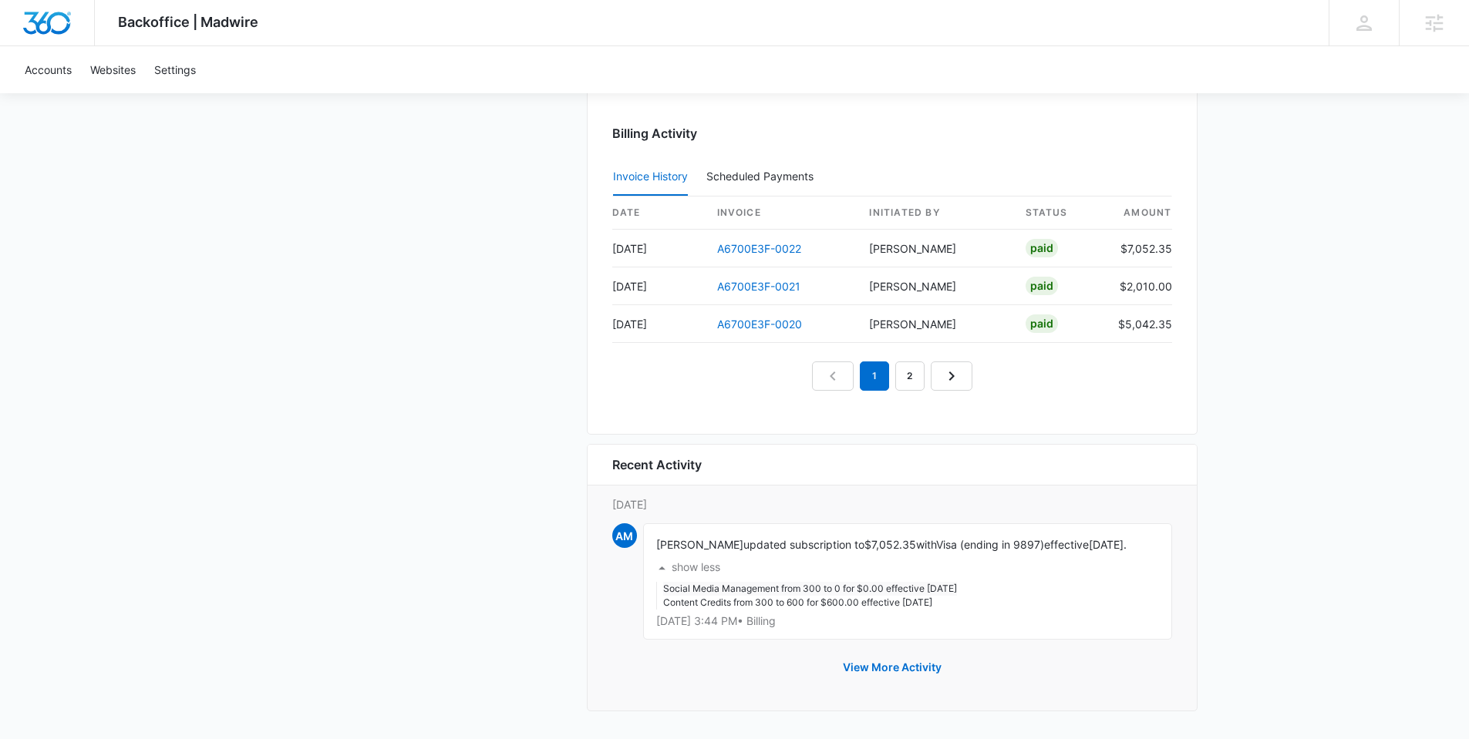
scroll to position [1668, 0]
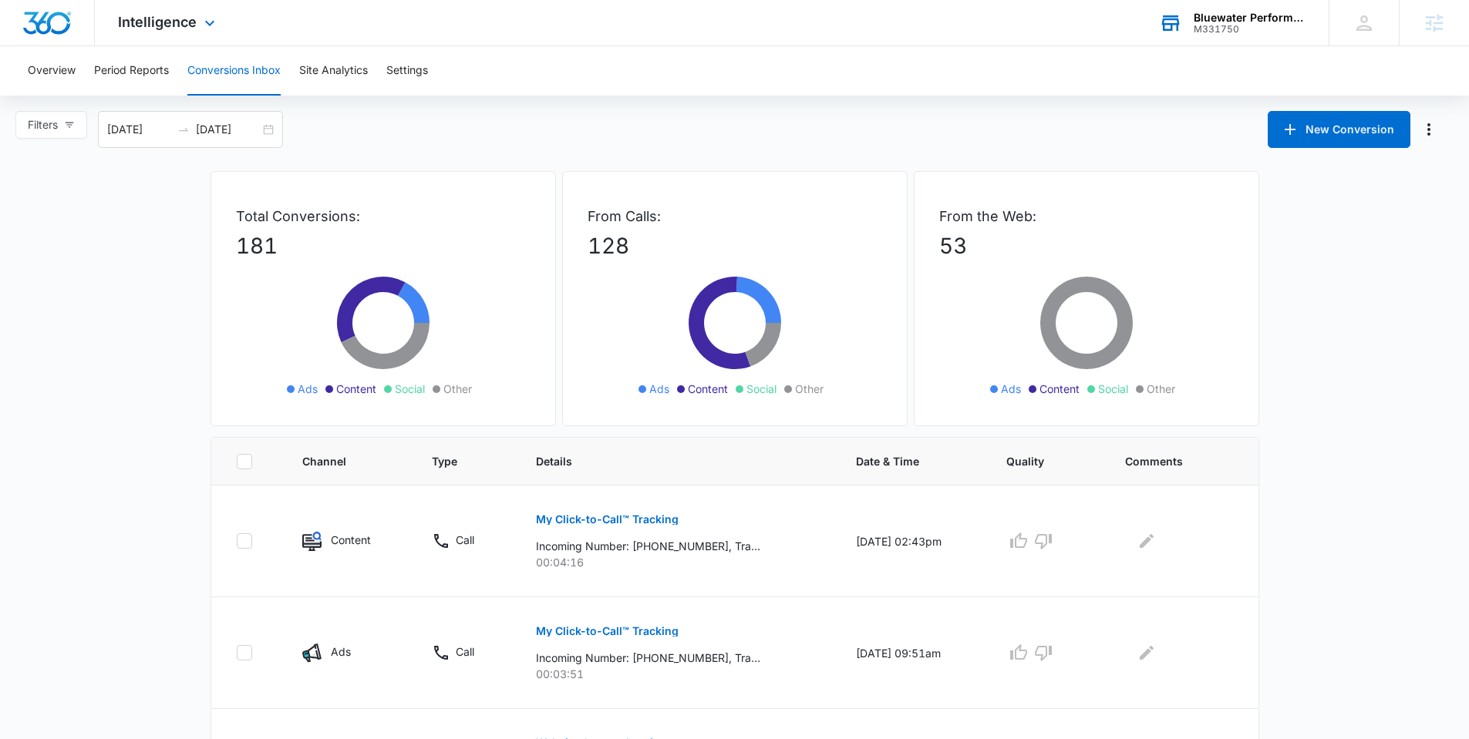
click at [1216, 26] on div "M331750" at bounding box center [1249, 29] width 113 height 11
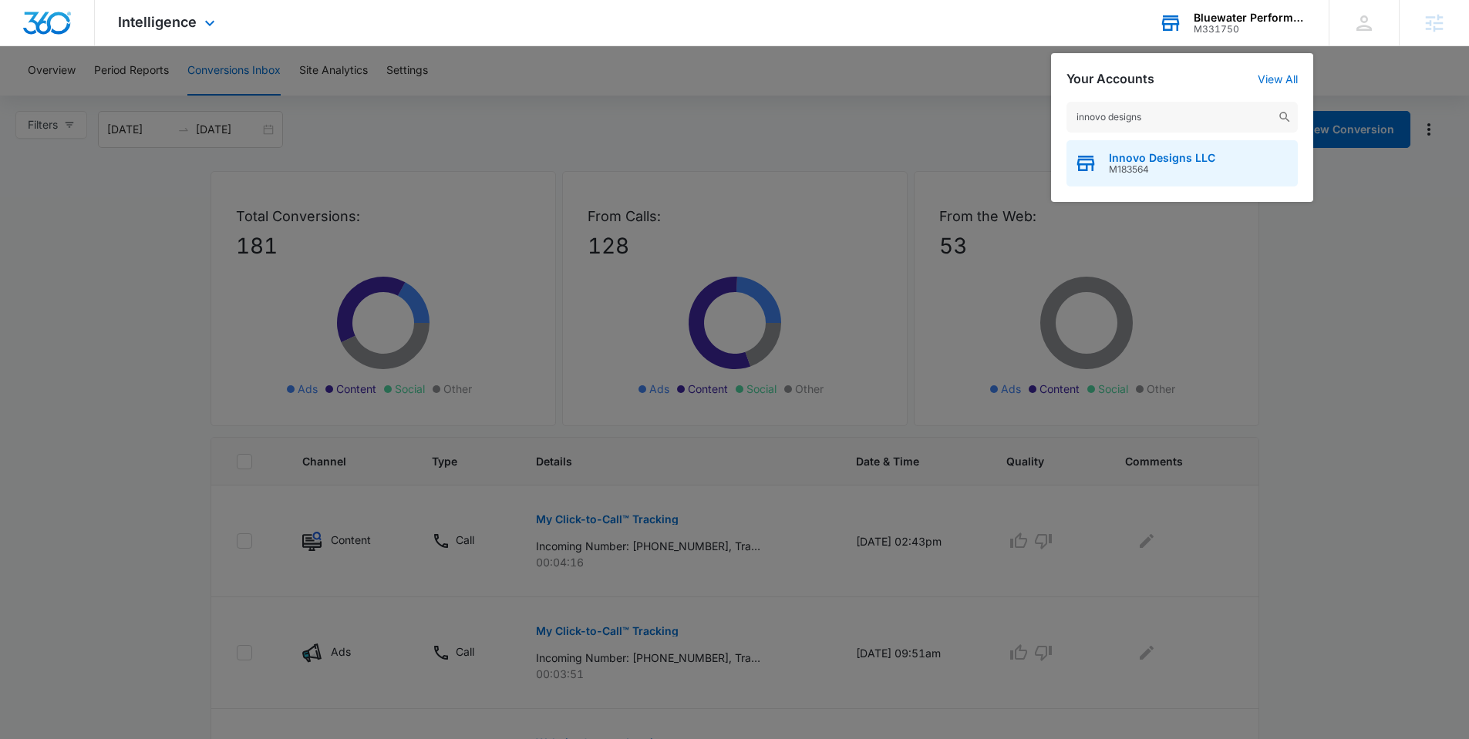
type input "innovo designs"
click at [1159, 156] on span "Innovo Designs LLC" at bounding box center [1162, 158] width 106 height 12
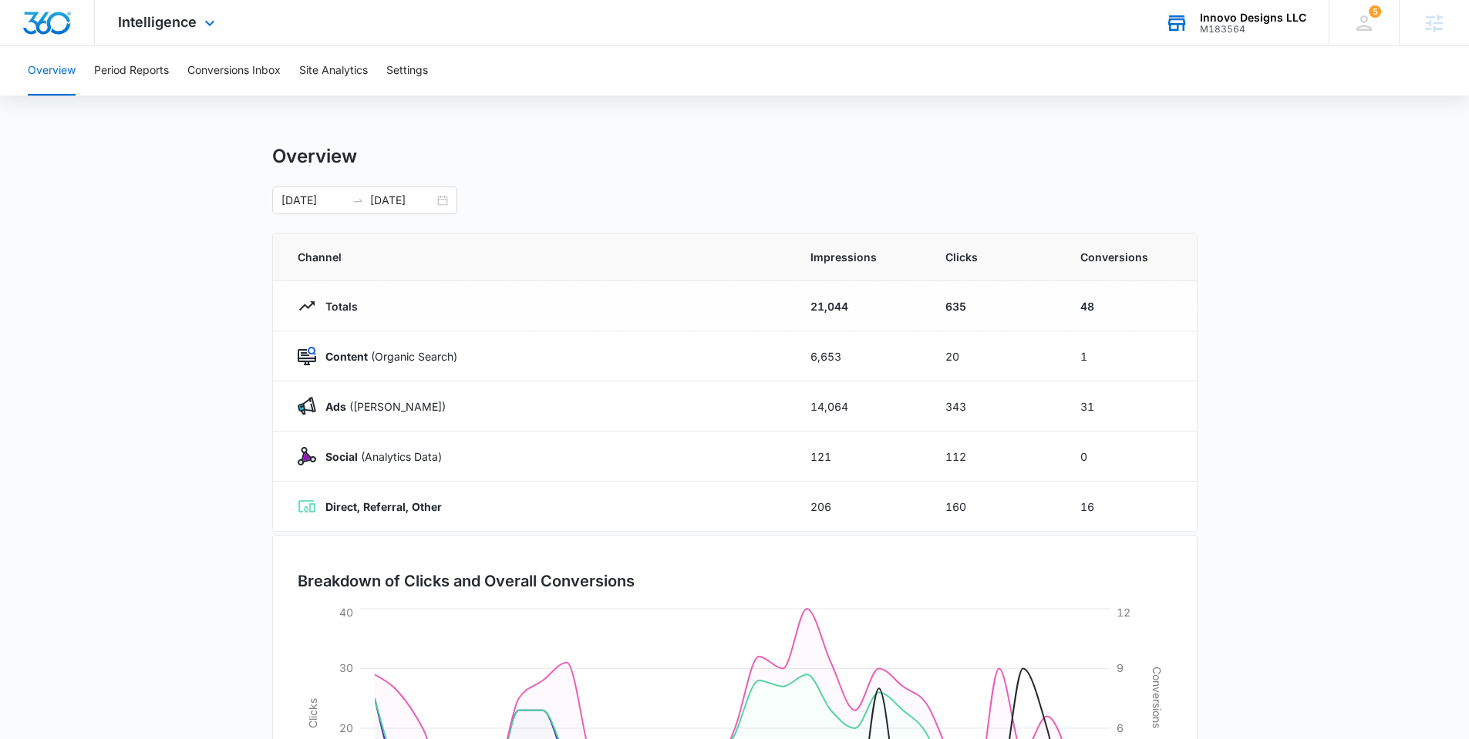
click at [210, 33] on div "Intelligence Apps Reputation Websites Forms CRM Email Social POS Content Ads In…" at bounding box center [168, 22] width 147 height 45
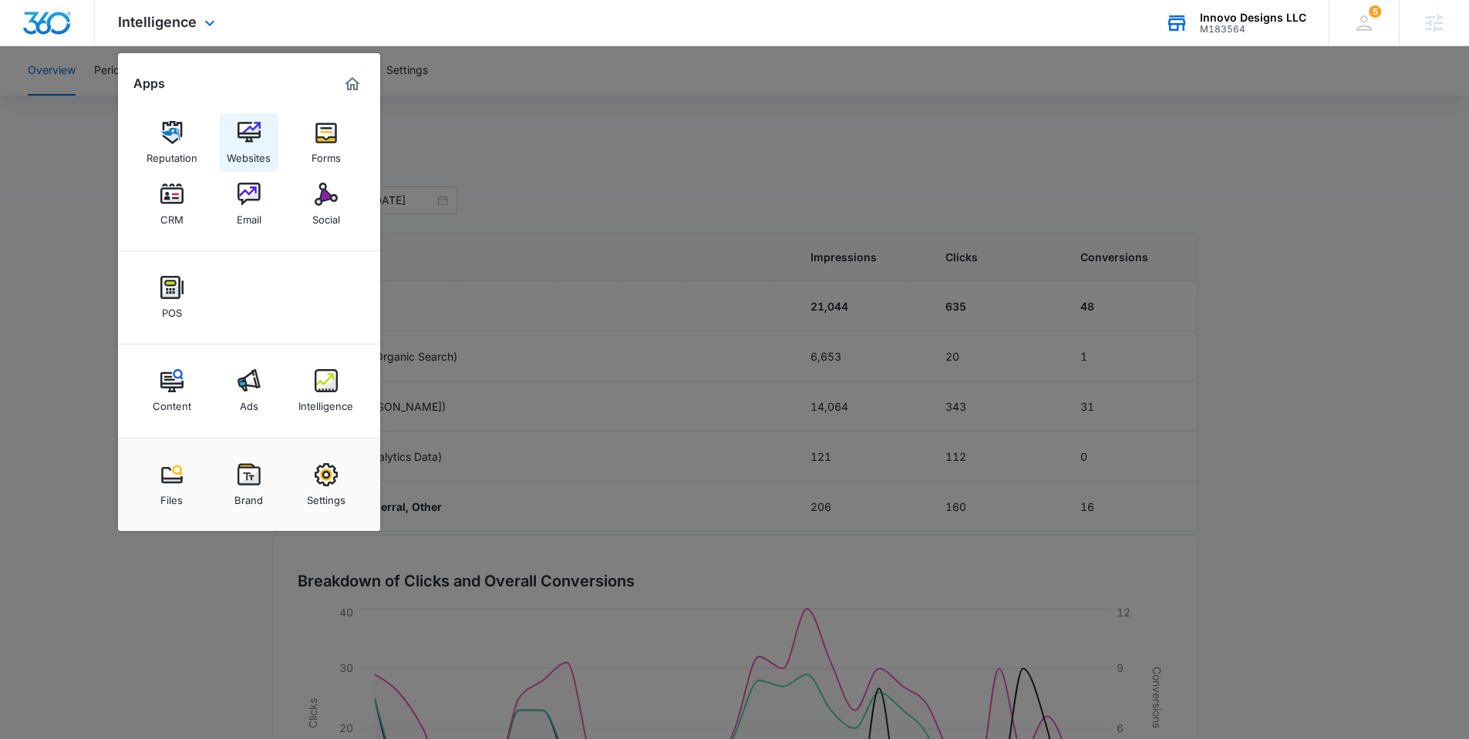
click at [251, 154] on div "Websites" at bounding box center [249, 154] width 44 height 20
